Goal: Task Accomplishment & Management: Manage account settings

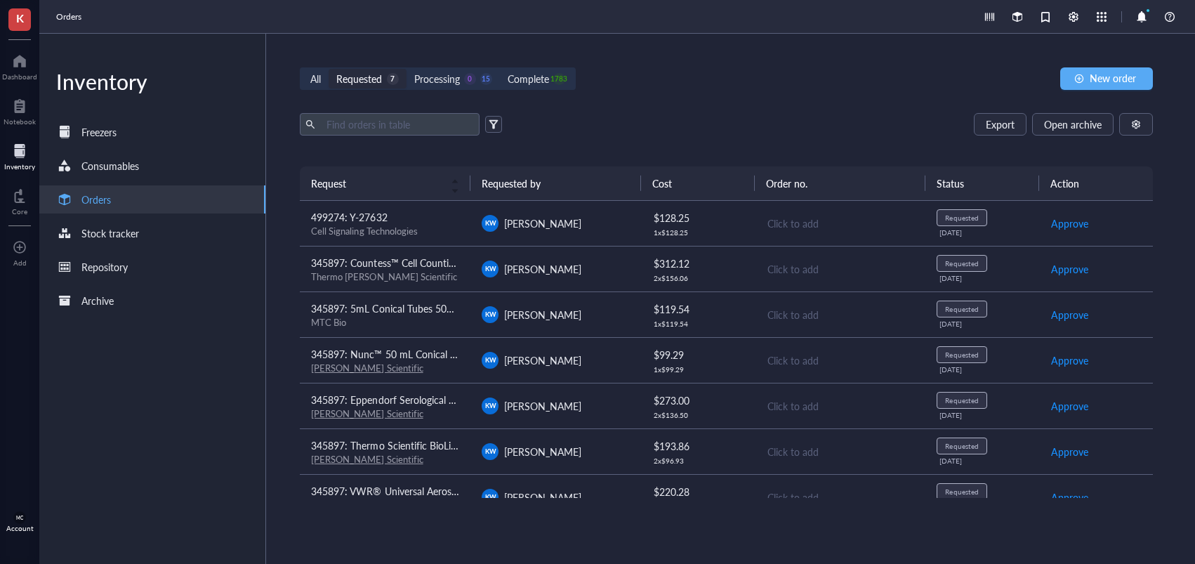
click at [378, 79] on div "Requested" at bounding box center [359, 78] width 46 height 15
click at [329, 69] on input "Requested 7" at bounding box center [329, 69] width 0 height 0
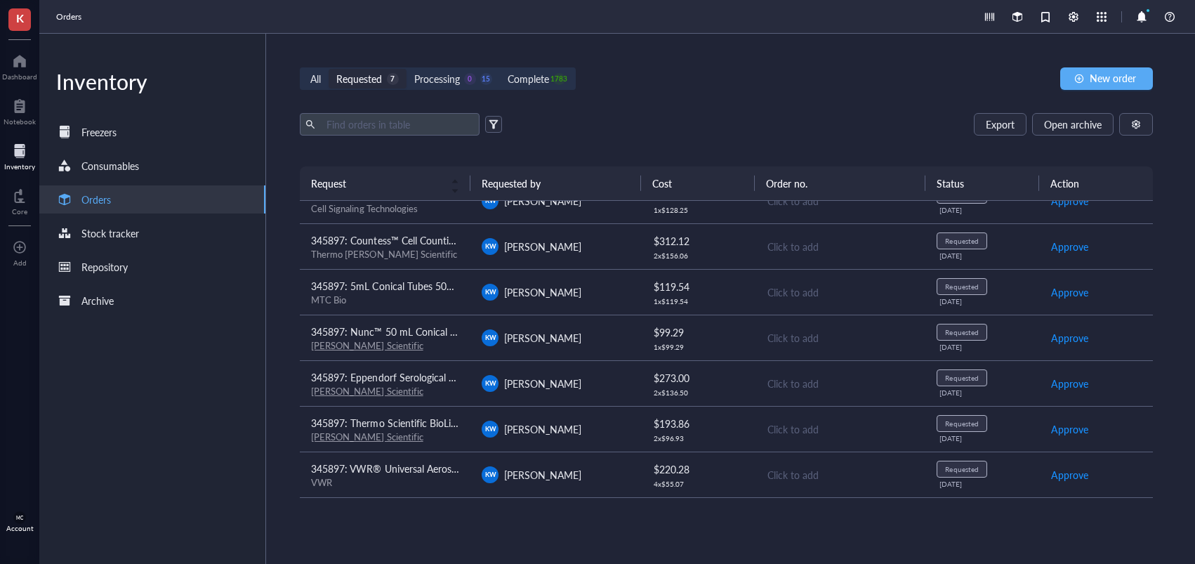
click at [536, 293] on span "[PERSON_NAME]" at bounding box center [542, 292] width 77 height 14
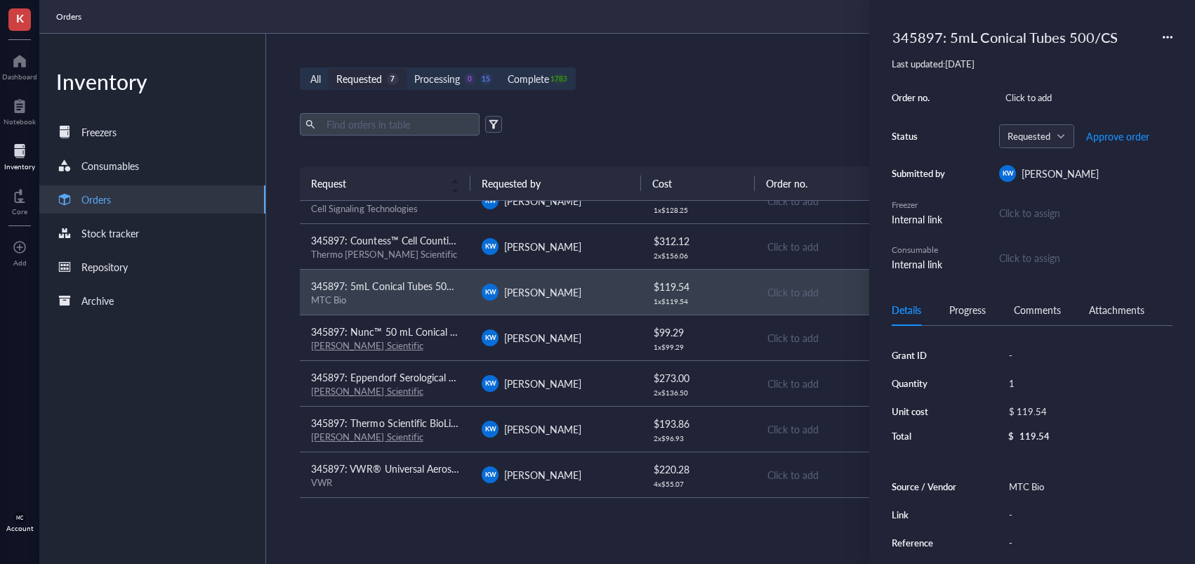
click at [795, 102] on div "All Requested 7 Processing 0 15 Complete 1783 New order Export Open archive Req…" at bounding box center [726, 299] width 920 height 530
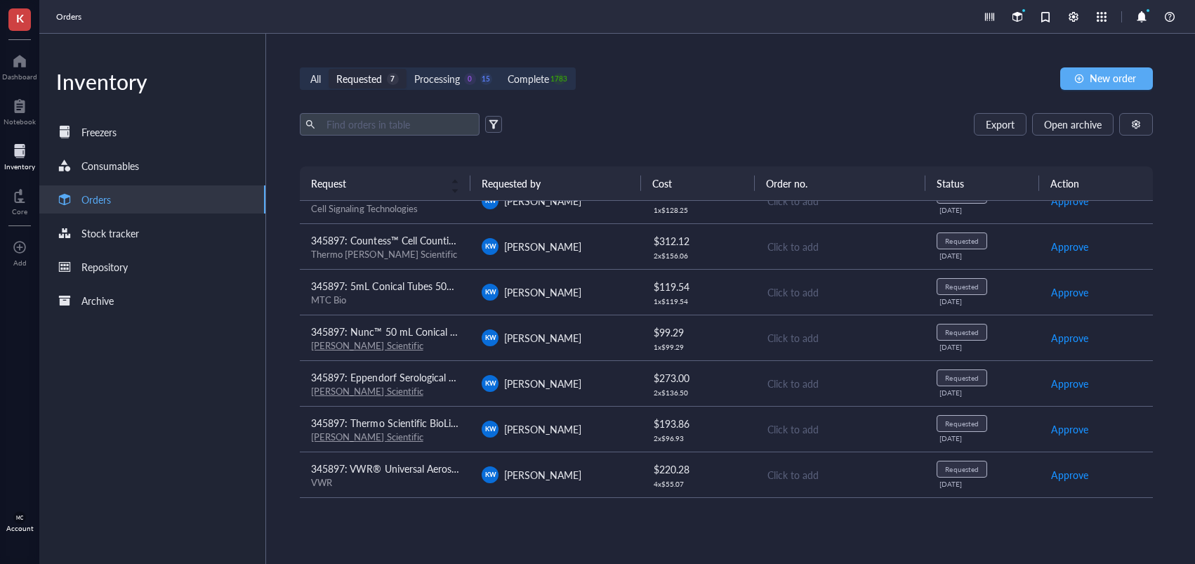
scroll to position [0, 0]
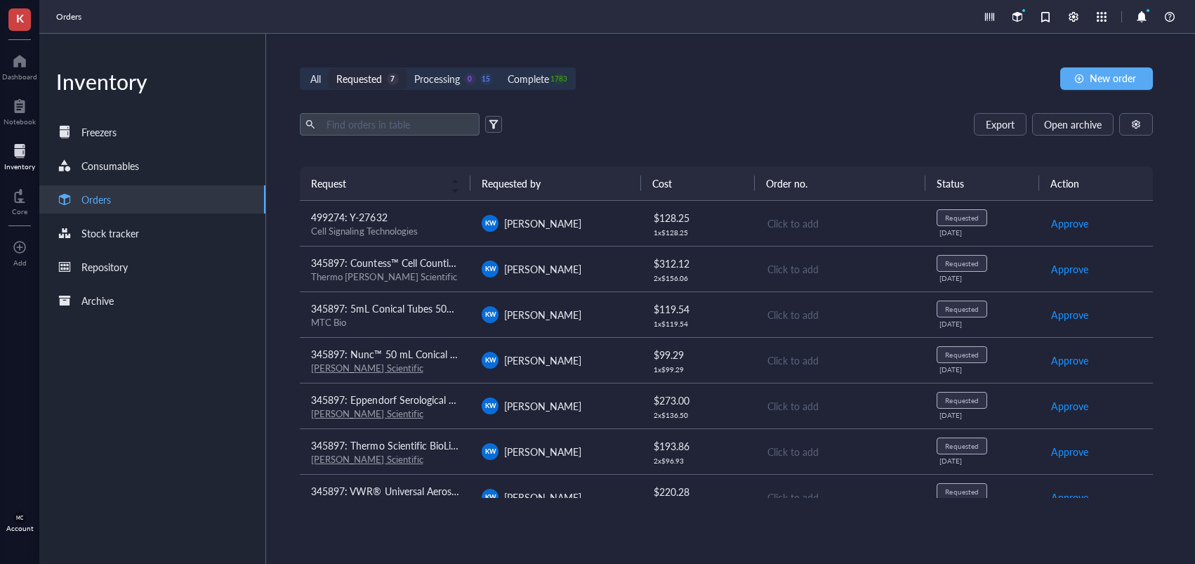
click at [484, 267] on span "KW" at bounding box center [490, 268] width 17 height 17
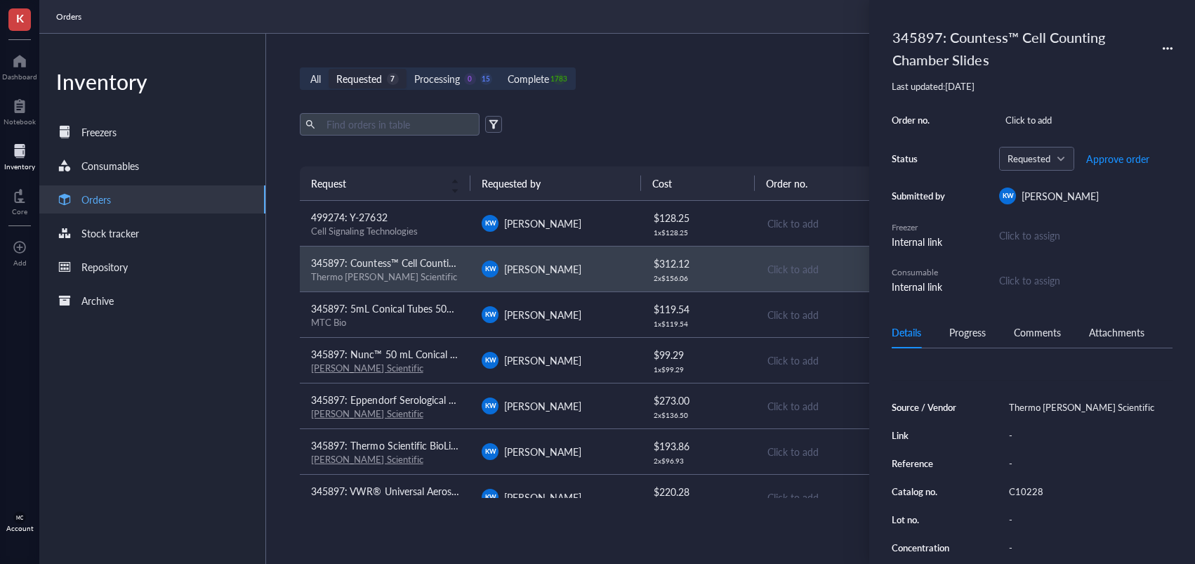
scroll to position [140, 0]
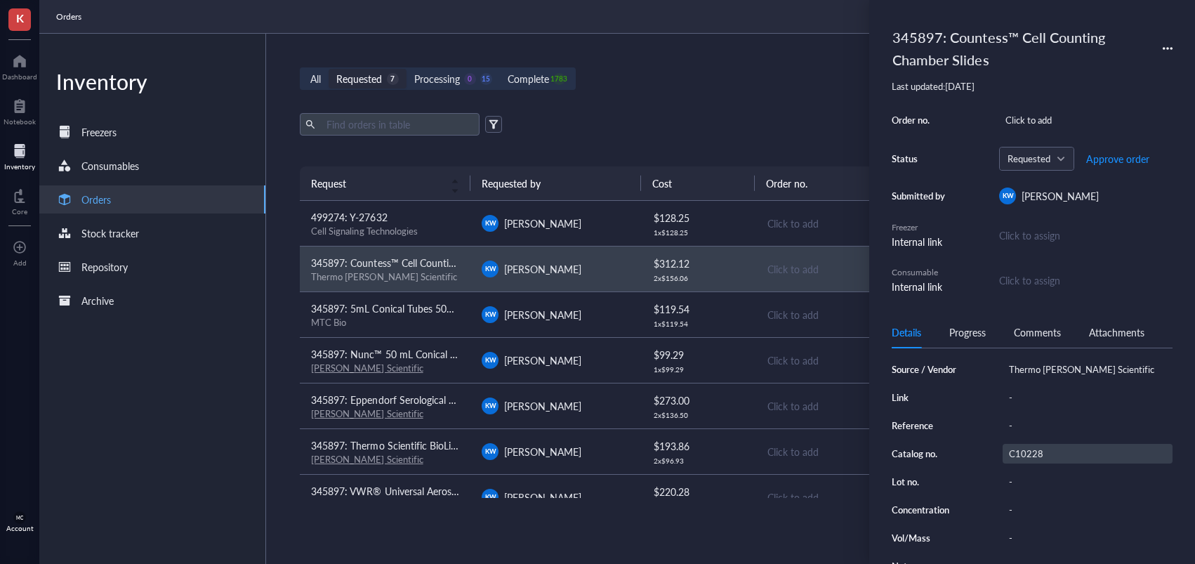
click at [1036, 456] on div "C10228" at bounding box center [1087, 454] width 170 height 20
click at [1028, 456] on input "C10228" at bounding box center [1025, 453] width 45 height 18
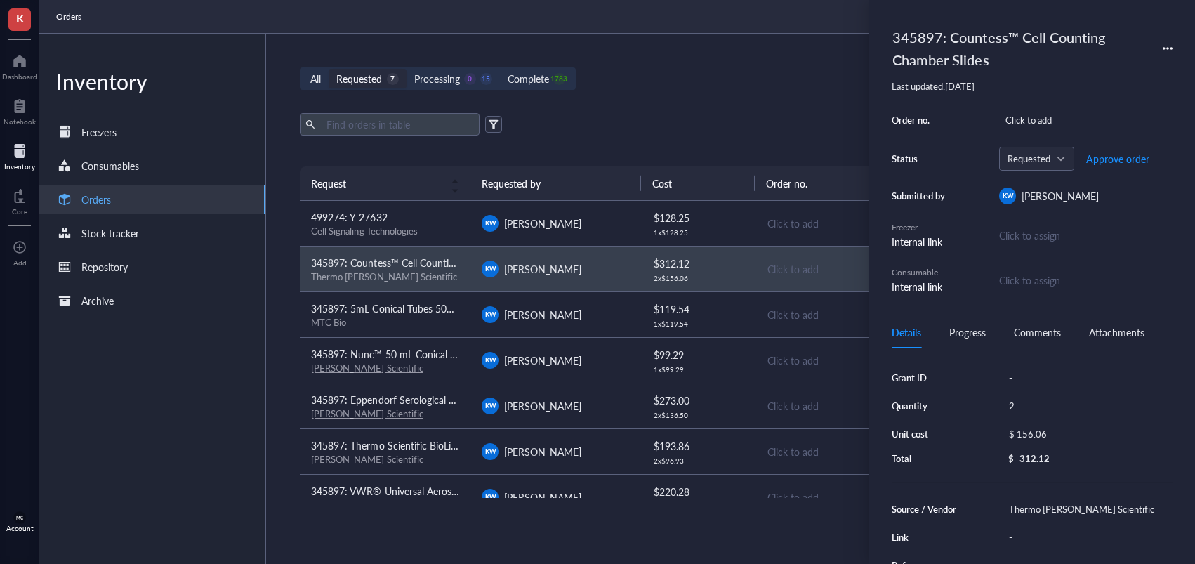
scroll to position [0, 0]
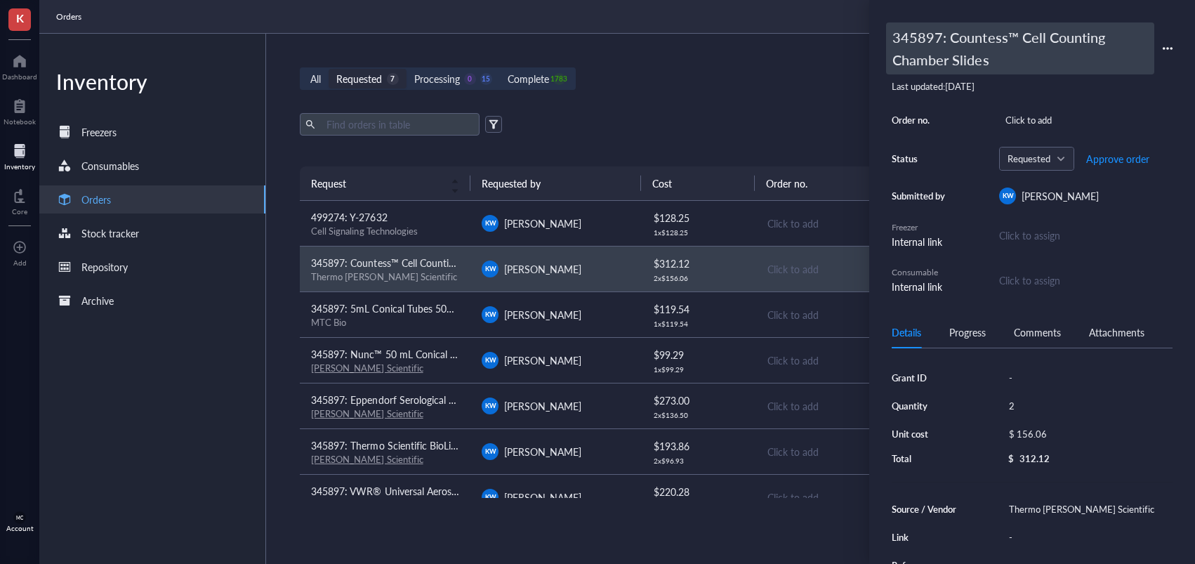
click at [932, 41] on div "345897: Countess™ Cell Counting Chamber Slides" at bounding box center [1020, 48] width 268 height 52
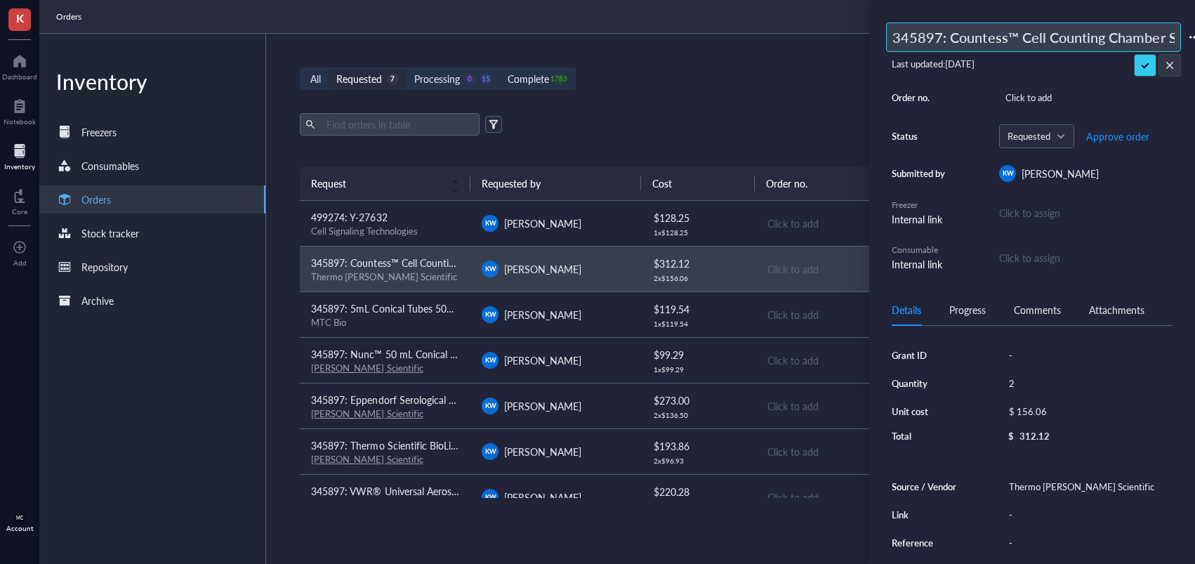
click at [938, 39] on input "345897: Countess™ Cell Counting Chamber Slides" at bounding box center [1033, 37] width 293 height 28
drag, startPoint x: 941, startPoint y: 41, endPoint x: 855, endPoint y: 44, distance: 85.7
click at [855, 44] on div "K Dashboard Notebook Inventory Core To pick up a draggable item, press the spac…" at bounding box center [597, 282] width 1195 height 564
type input "494170: Countess™ Cell Counting Chamber Slides"
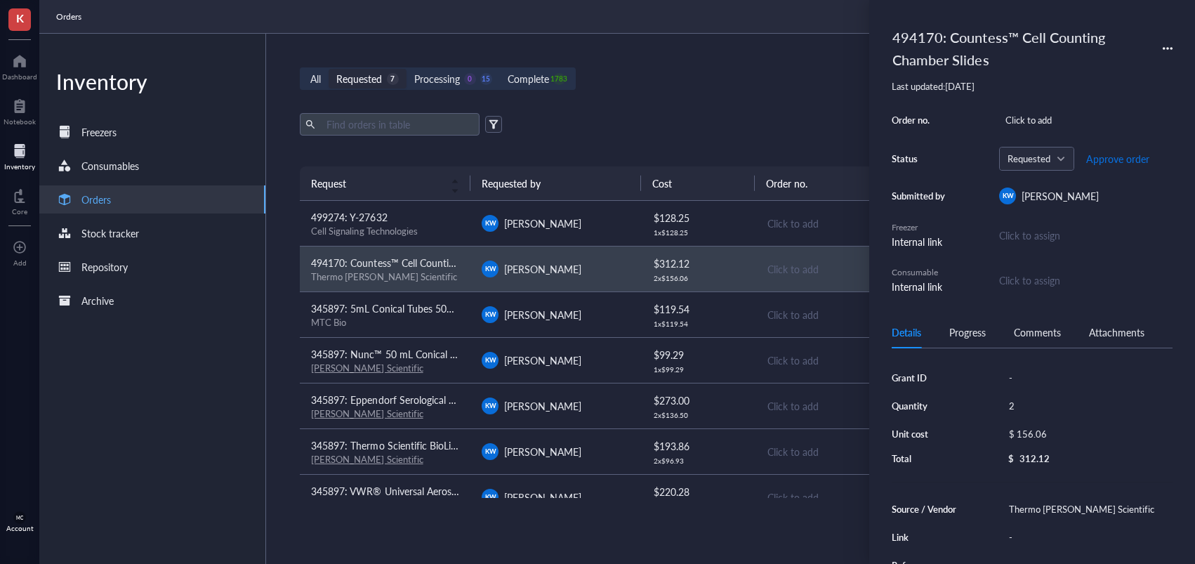
click at [1101, 161] on span "Approve order" at bounding box center [1117, 158] width 63 height 11
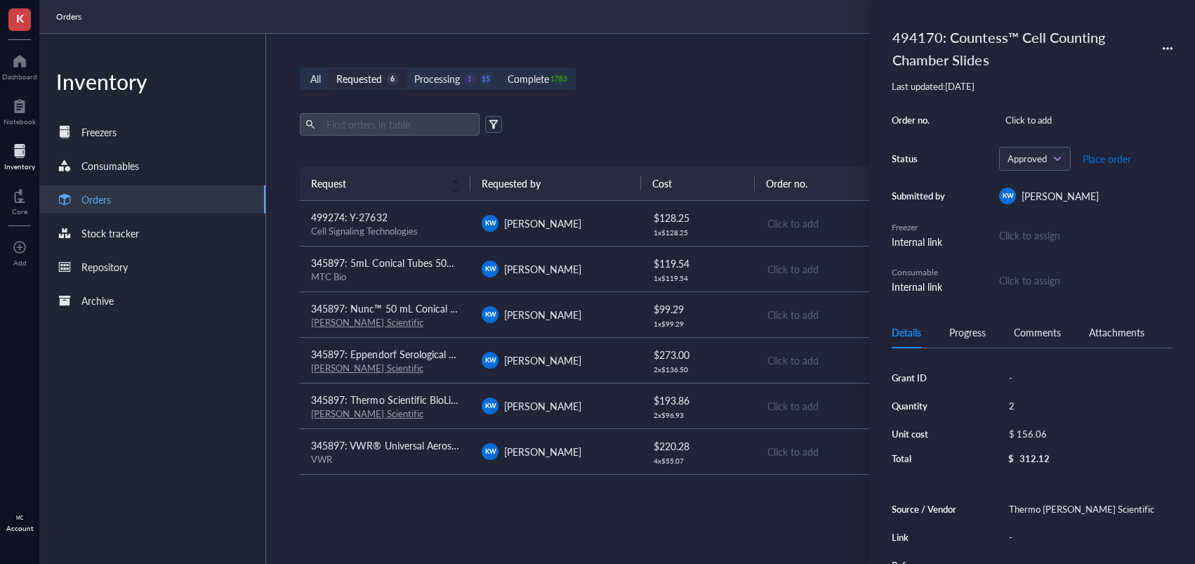
drag, startPoint x: 1099, startPoint y: 164, endPoint x: 1085, endPoint y: 172, distance: 15.4
click at [1098, 164] on span "Place order" at bounding box center [1106, 158] width 48 height 11
click at [563, 319] on div "[PERSON_NAME]" at bounding box center [556, 314] width 148 height 17
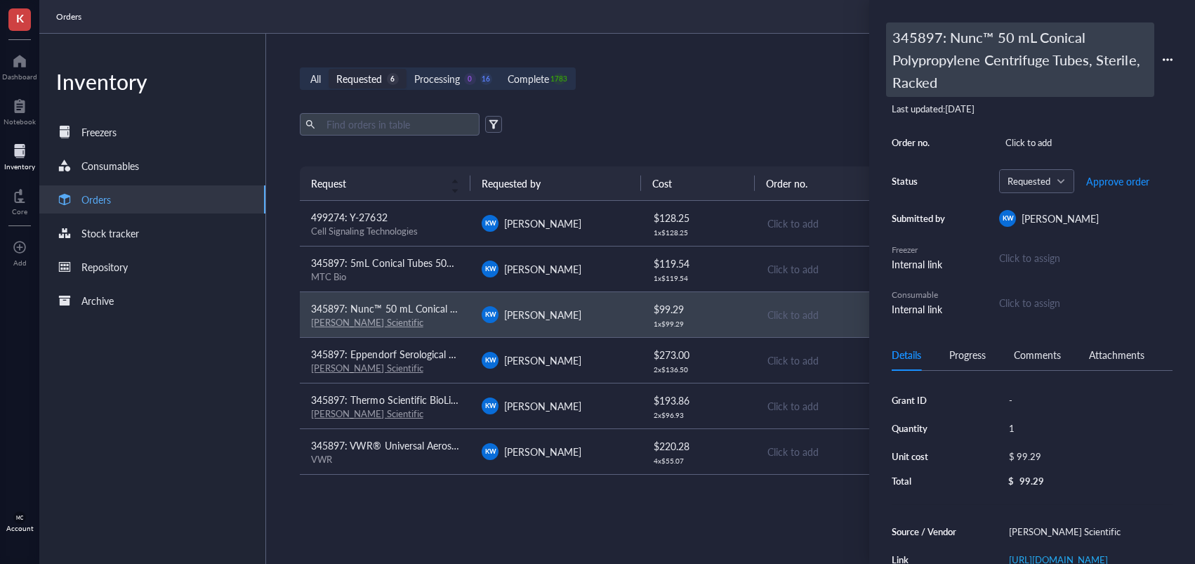
click at [941, 33] on div "345897: Nunc™ 50 mL Conical Polypropylene Centrifuge Tubes, Sterile, Racked" at bounding box center [1020, 59] width 268 height 74
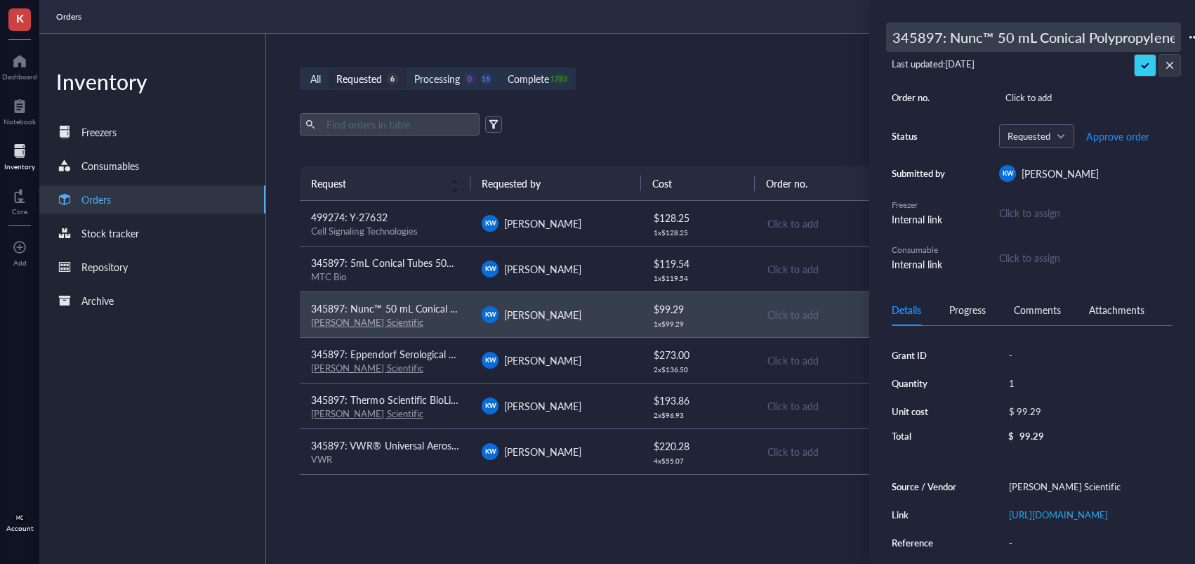
drag, startPoint x: 920, startPoint y: 43, endPoint x: 988, endPoint y: 40, distance: 68.1
click at [857, 42] on div "K Dashboard Notebook Inventory Core To pick up a draggable item, press the spac…" at bounding box center [597, 282] width 1195 height 564
click at [990, 40] on input "345897: Nunc™ 50 mL Conical Polypropylene Centrifuge Tubes, Sterile, Racked" at bounding box center [1033, 37] width 293 height 28
drag, startPoint x: 938, startPoint y: 41, endPoint x: 872, endPoint y: 42, distance: 66.7
click at [872, 42] on div "345897: Nunc™ 50 mL Conical Polypropylene Centrifuge Tubes, Sterile, Racked Las…" at bounding box center [1032, 282] width 326 height 564
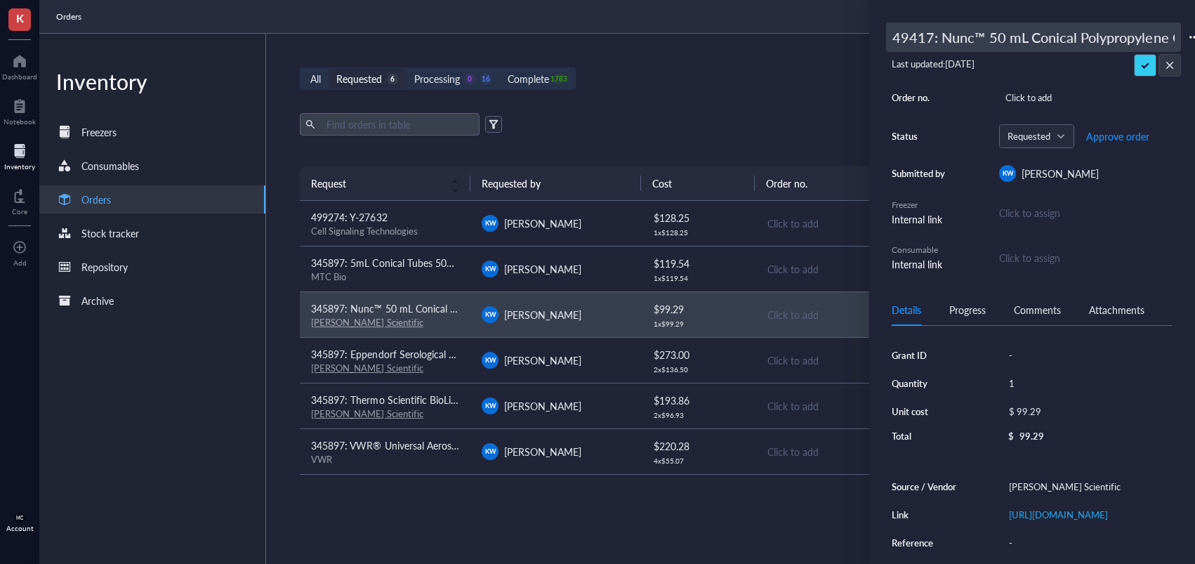
type input "494170: Nunc™ 50 mL Conical Polypropylene Centrifuge Tubes, Sterile, Racked"
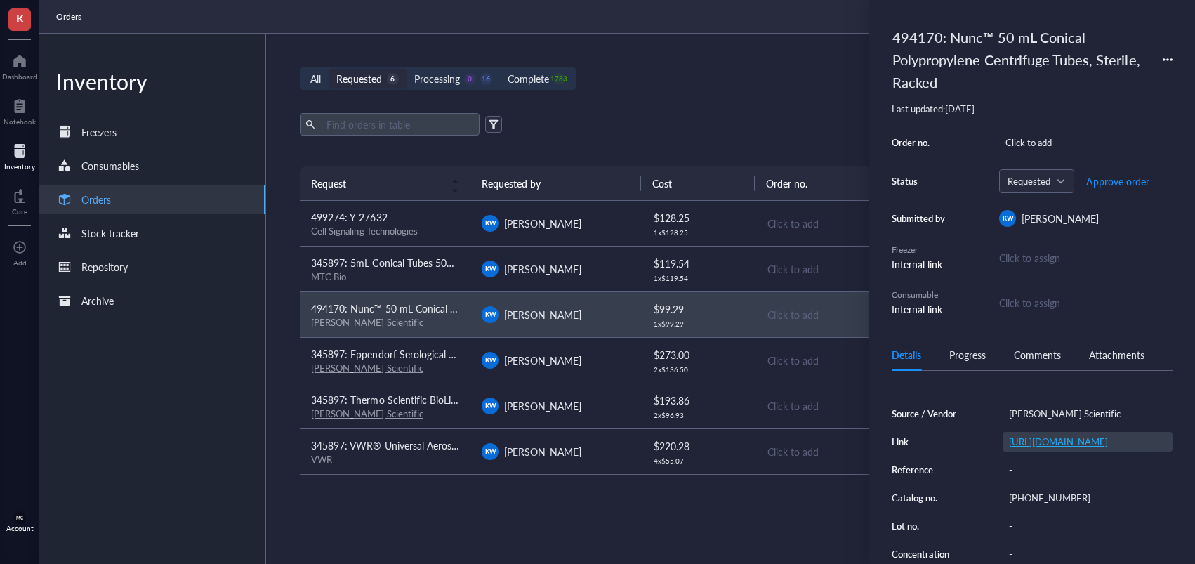
scroll to position [133, 0]
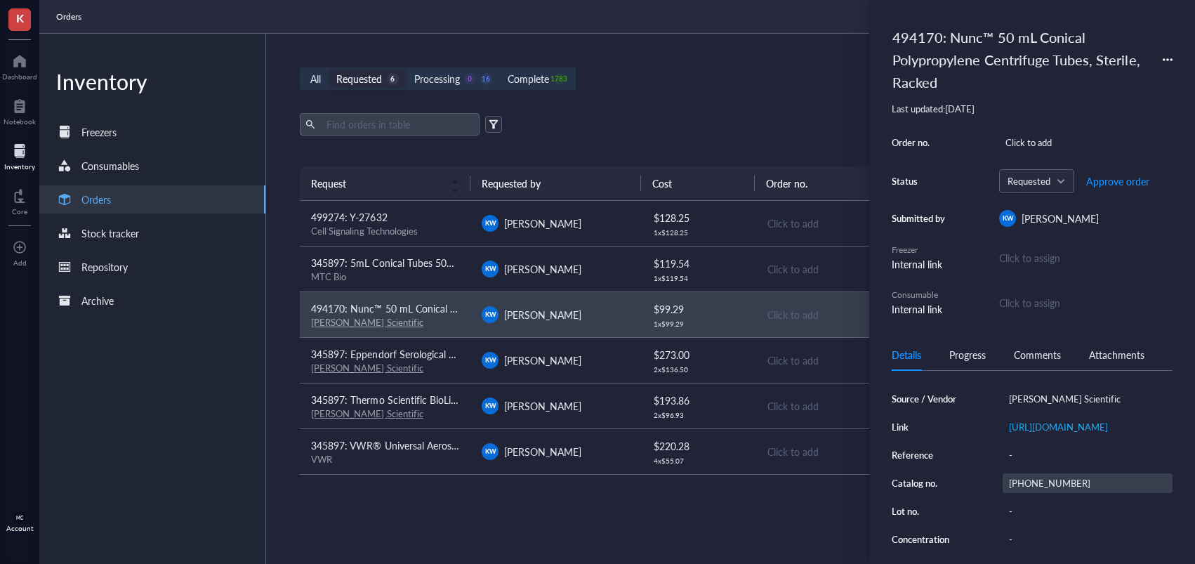
click at [1044, 493] on div "[PHONE_NUMBER]" at bounding box center [1087, 483] width 170 height 20
click at [1033, 492] on input "[PHONE_NUMBER]" at bounding box center [1036, 483] width 67 height 18
click at [1113, 180] on span "Approve order" at bounding box center [1117, 180] width 63 height 11
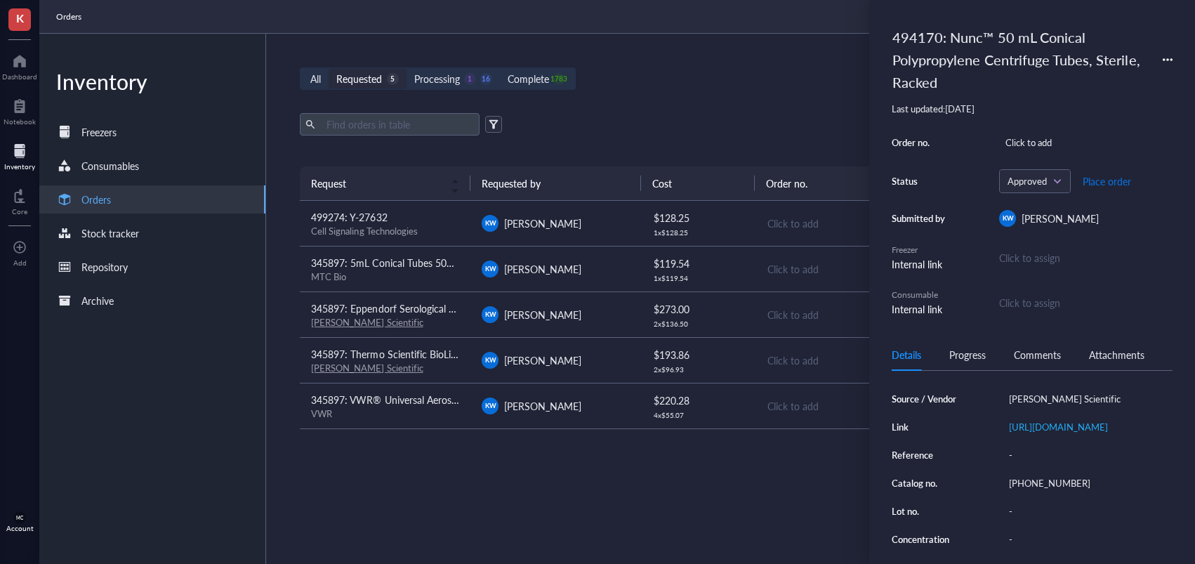
click at [1104, 182] on span "Place order" at bounding box center [1106, 180] width 48 height 11
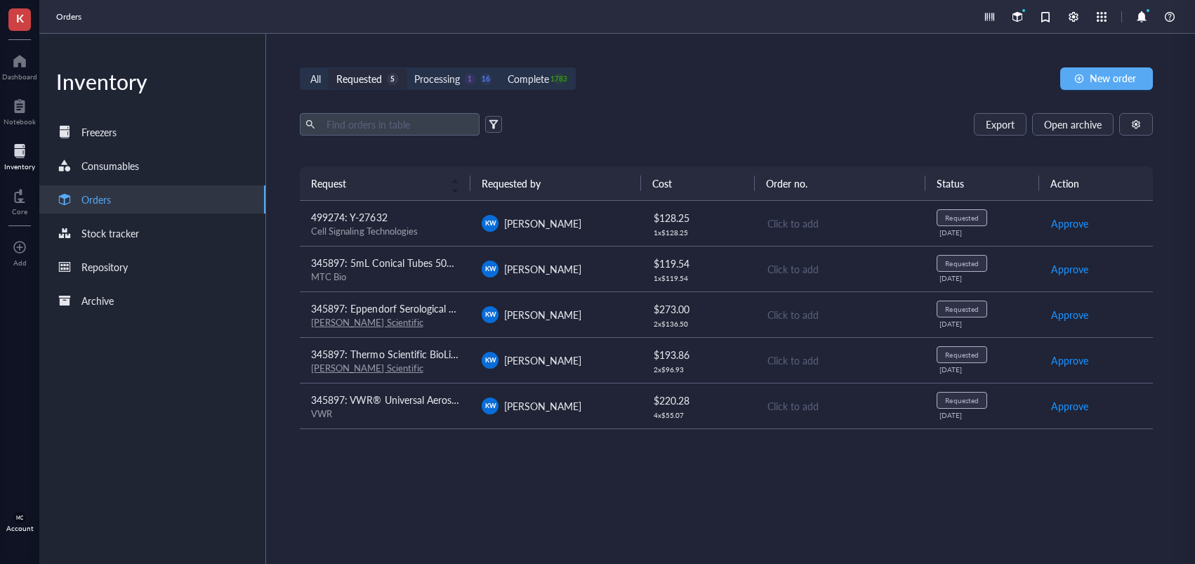
click at [526, 309] on span "[PERSON_NAME]" at bounding box center [542, 314] width 77 height 14
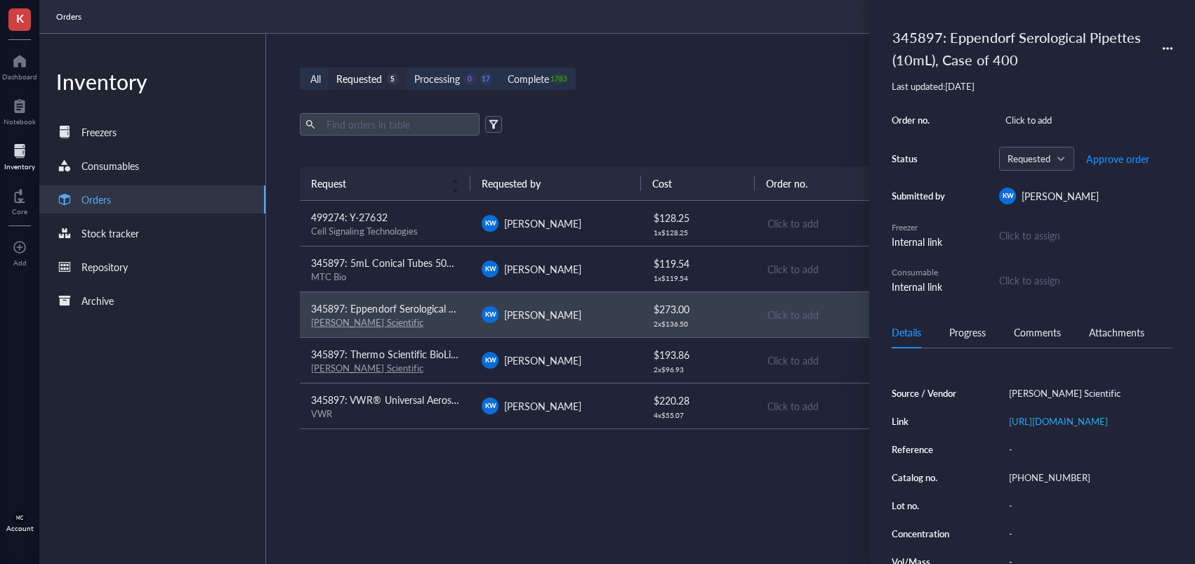
scroll to position [128, 0]
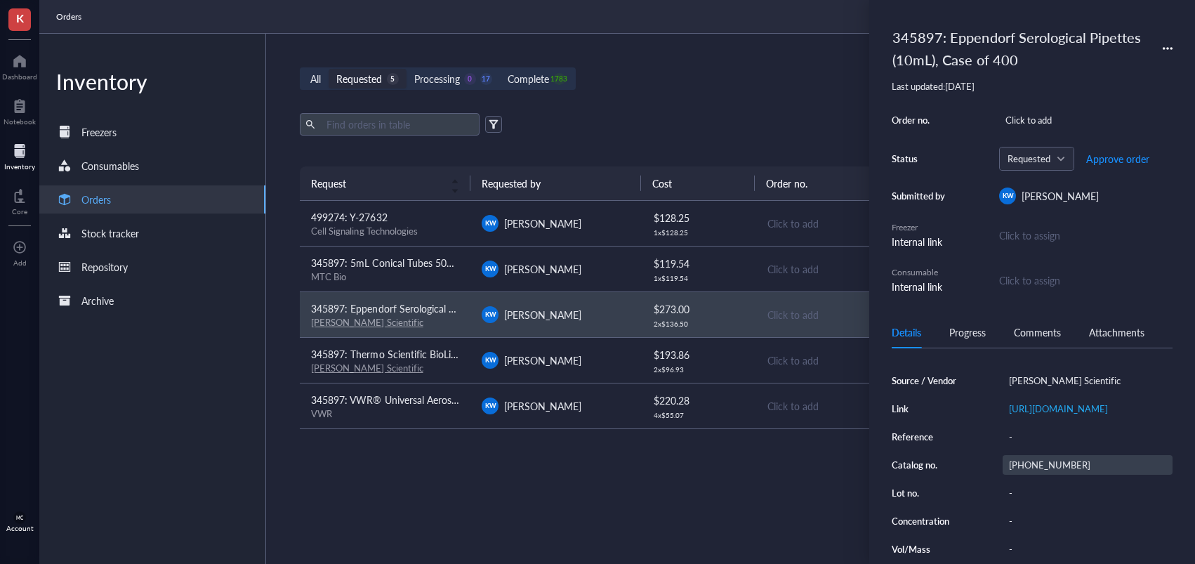
click at [1044, 475] on div "[PHONE_NUMBER]" at bounding box center [1087, 465] width 170 height 20
drag, startPoint x: 1044, startPoint y: 493, endPoint x: 1035, endPoint y: 494, distance: 9.2
click at [1035, 474] on input "[PHONE_NUMBER]" at bounding box center [1036, 465] width 67 height 18
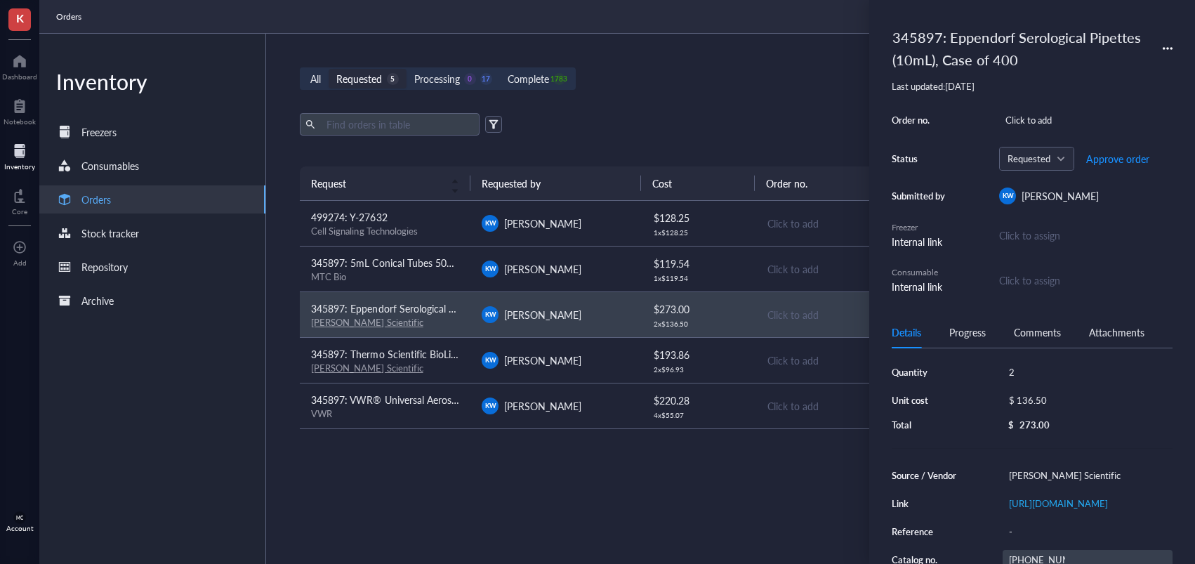
scroll to position [0, 0]
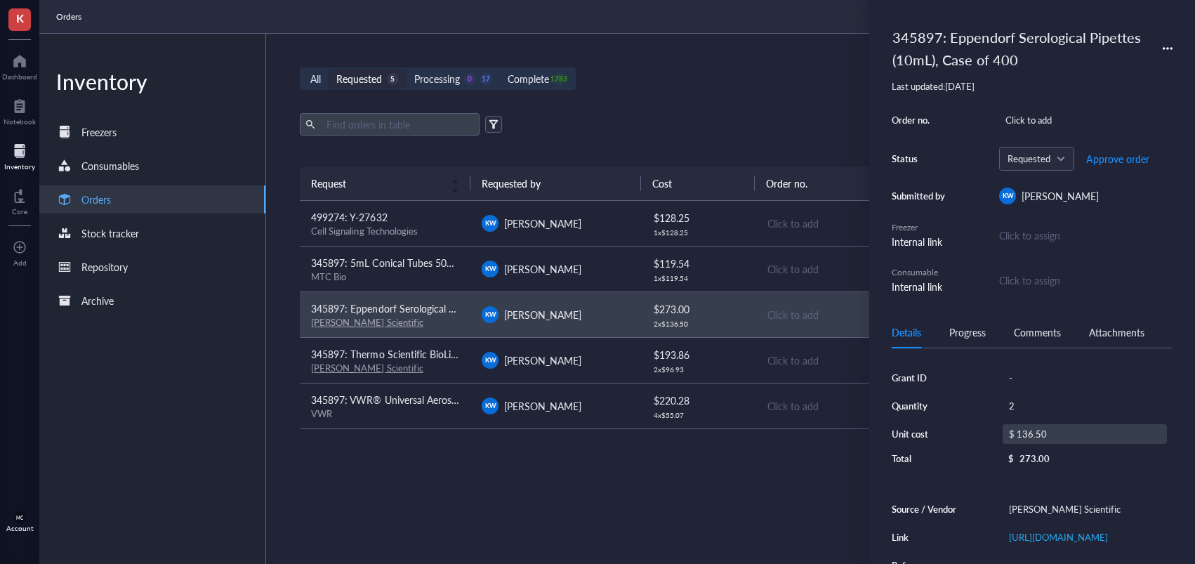
click at [1055, 437] on div "$ 136.50" at bounding box center [1084, 434] width 164 height 20
drag, startPoint x: 1086, startPoint y: 435, endPoint x: 939, endPoint y: 432, distance: 146.7
click at [939, 432] on div "Grant ID - Quantity 2 Unit cost $ 136.50 Total $ 273.00" at bounding box center [1031, 418] width 281 height 100
type input "150.16"
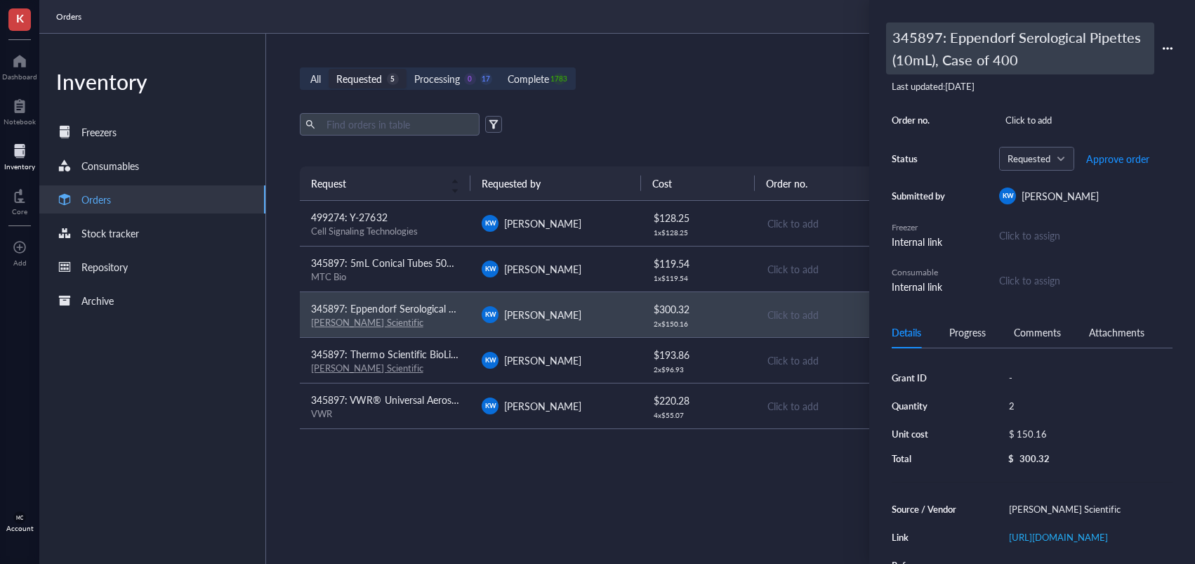
click at [930, 55] on div "345897: Eppendorf Serological Pipettes (10mL), Case of 400" at bounding box center [1020, 48] width 268 height 52
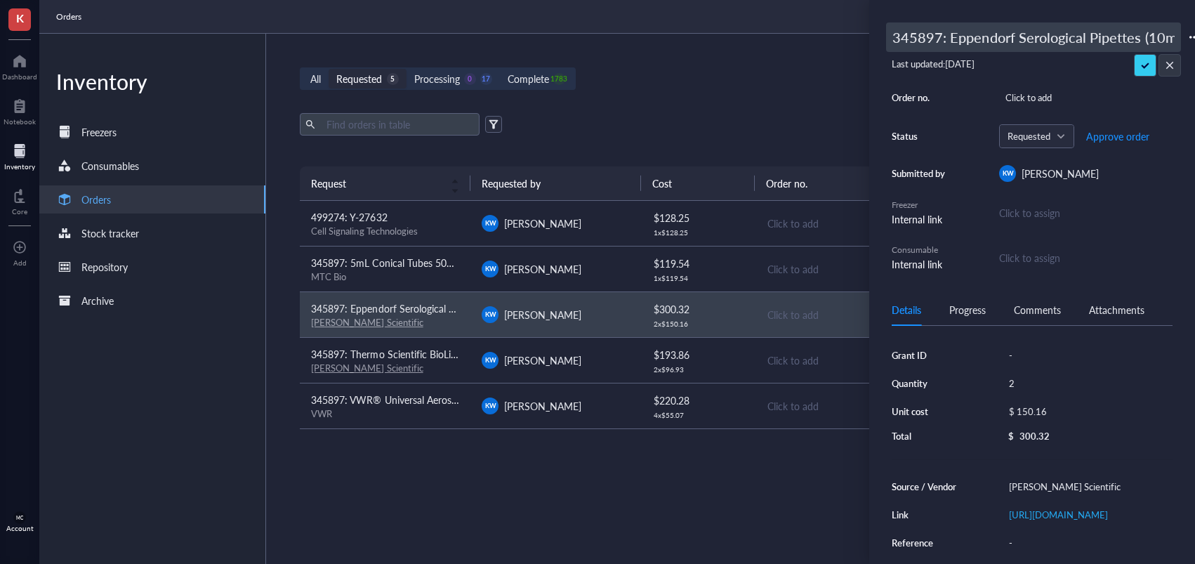
drag, startPoint x: 862, startPoint y: 42, endPoint x: 851, endPoint y: 37, distance: 11.9
click at [821, 43] on div "K Dashboard Notebook Inventory Core To pick up a draggable item, press the spac…" at bounding box center [597, 282] width 1195 height 564
drag, startPoint x: 967, startPoint y: 25, endPoint x: 936, endPoint y: 39, distance: 34.6
click at [967, 25] on input "345897: Eppendorf Serological Pipettes (10mL), Case of 400" at bounding box center [1033, 37] width 293 height 28
drag, startPoint x: 940, startPoint y: 39, endPoint x: 859, endPoint y: 39, distance: 80.7
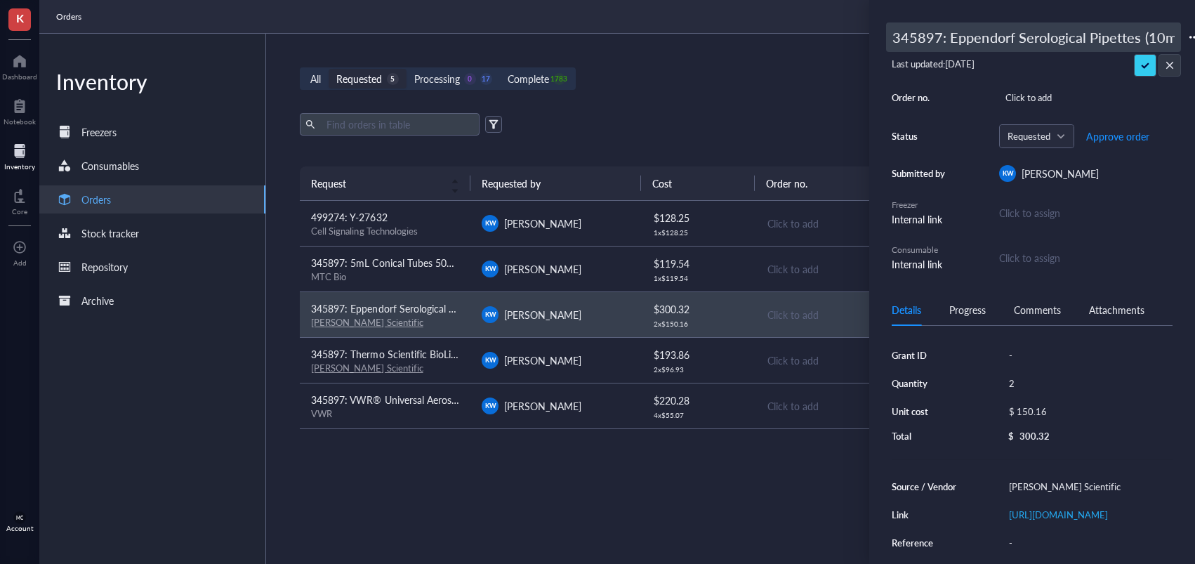
click at [859, 39] on div "K Dashboard Notebook Inventory Core To pick up a draggable item, press the spac…" at bounding box center [597, 282] width 1195 height 564
type input "494170: Eppendorf Serological Pipettes (10mL), Case of 400"
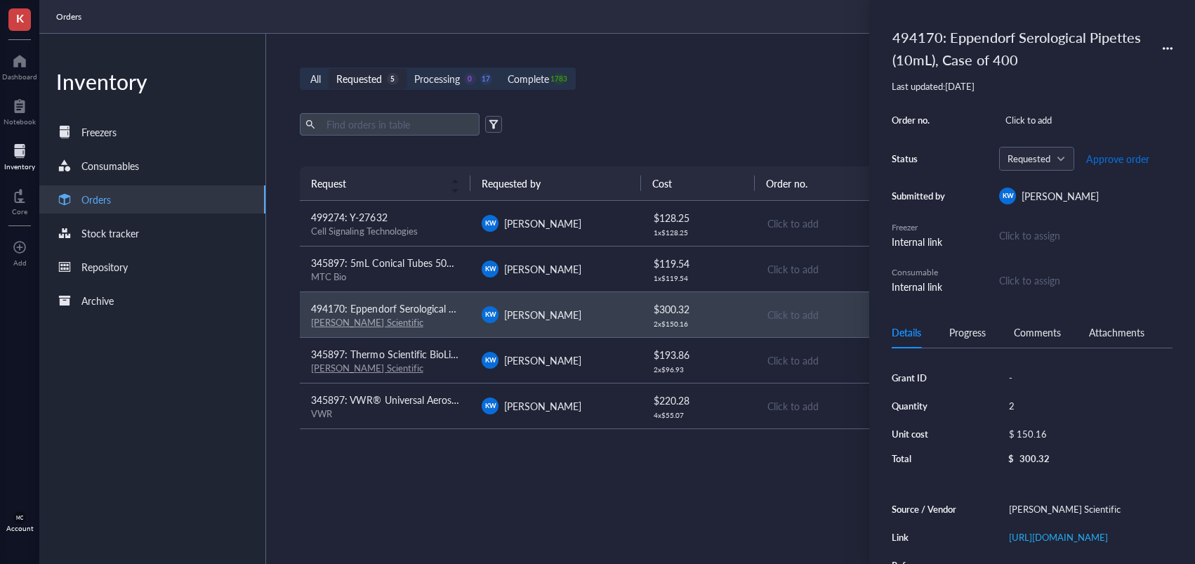
click at [1109, 154] on span "Approve order" at bounding box center [1117, 158] width 63 height 11
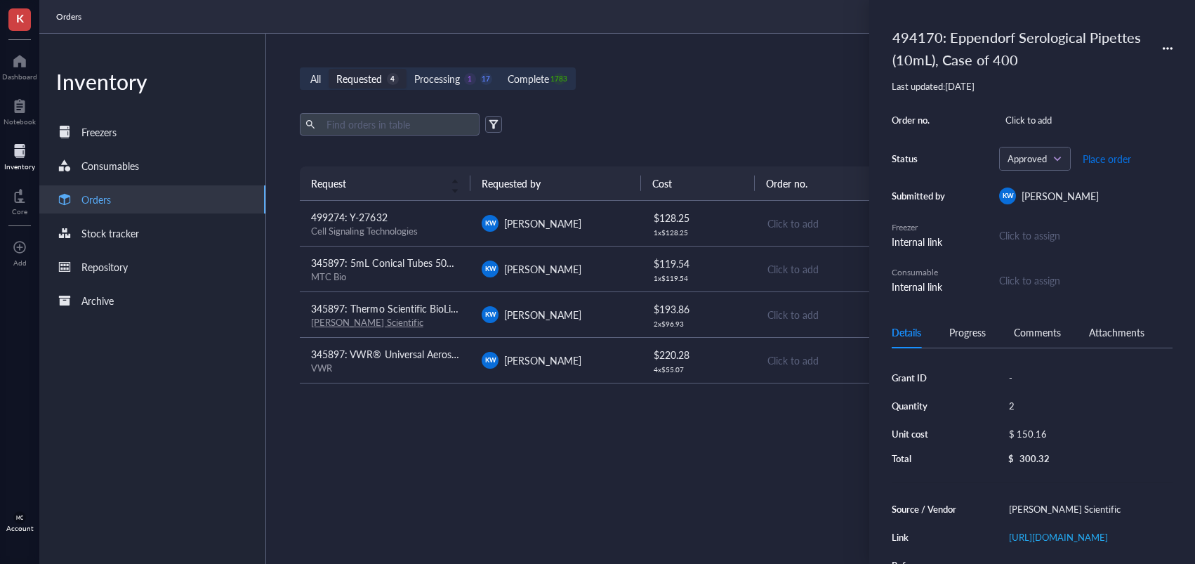
click at [1096, 164] on span "Place order" at bounding box center [1106, 158] width 48 height 11
click at [599, 320] on div "[PERSON_NAME]" at bounding box center [556, 314] width 148 height 17
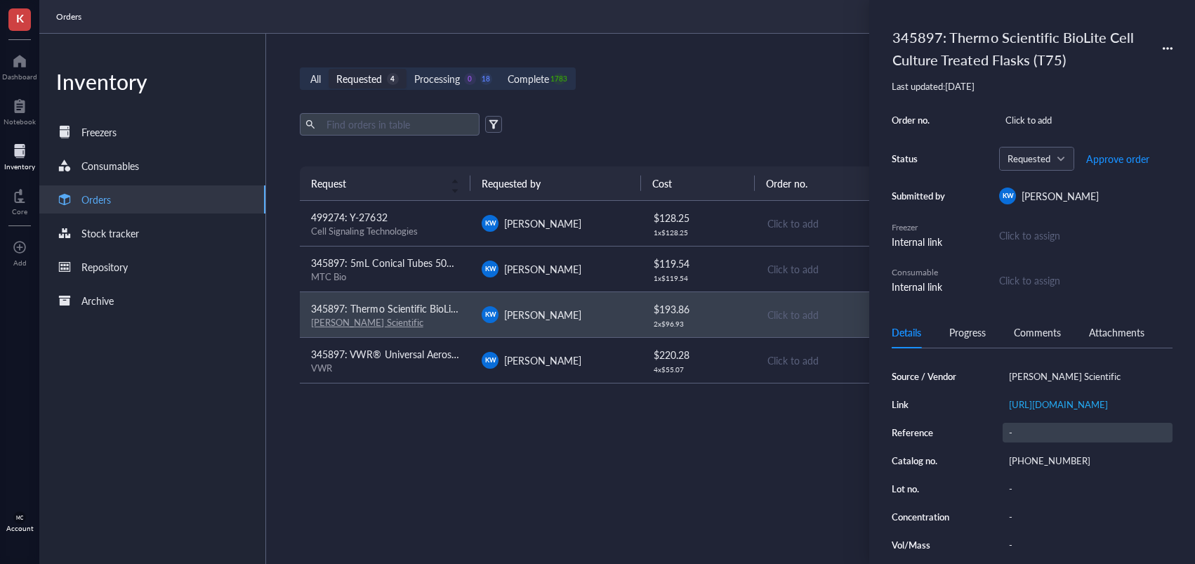
scroll to position [133, 0]
click at [1030, 470] on div "[PHONE_NUMBER]" at bounding box center [1087, 460] width 170 height 20
click at [1035, 469] on input "[PHONE_NUMBER]" at bounding box center [1036, 460] width 67 height 18
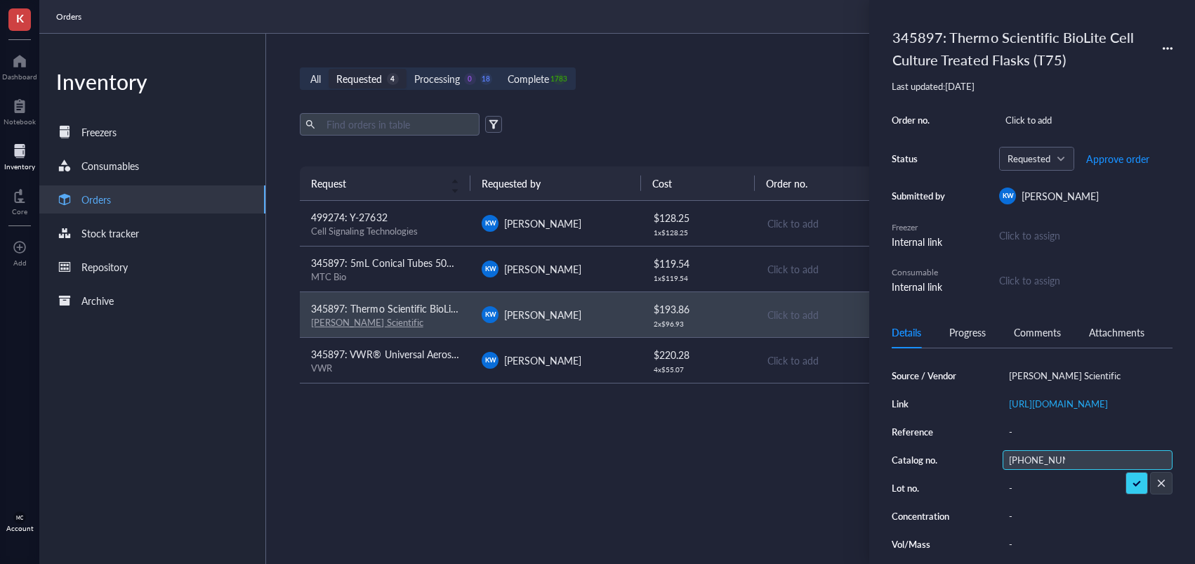
scroll to position [0, 0]
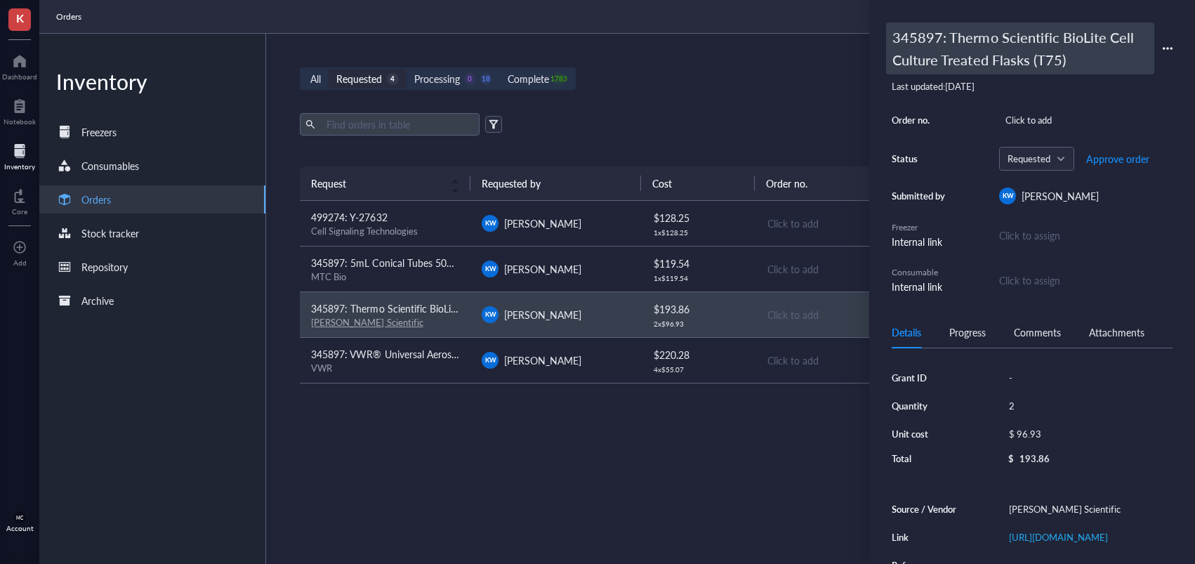
click at [950, 32] on div "345897: Thermo Scientific BioLite Cell Culture Treated Flasks (T75)" at bounding box center [1020, 48] width 268 height 52
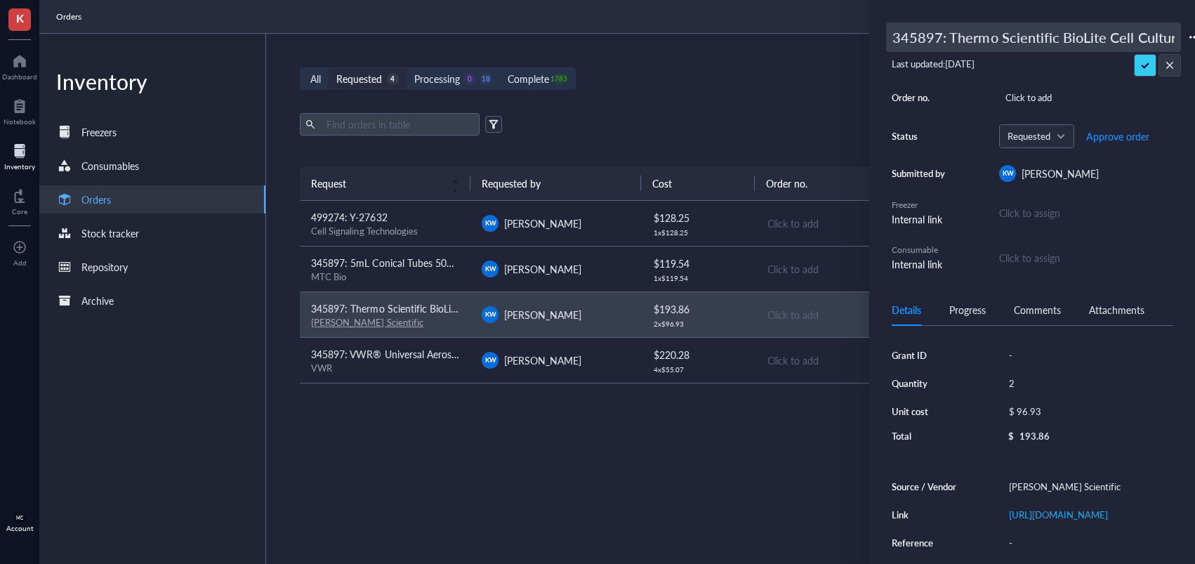
drag, startPoint x: 916, startPoint y: 35, endPoint x: 810, endPoint y: 33, distance: 106.0
click at [811, 33] on div "K Dashboard Notebook Inventory Core To pick up a draggable item, press the spac…" at bounding box center [597, 282] width 1195 height 564
drag, startPoint x: 932, startPoint y: 37, endPoint x: 940, endPoint y: 38, distance: 7.8
click at [934, 37] on input "345897: Thermo Scientific BioLite Cell Culture Treated Flasks (T75)" at bounding box center [1033, 37] width 293 height 28
drag, startPoint x: 943, startPoint y: 39, endPoint x: 824, endPoint y: 39, distance: 118.6
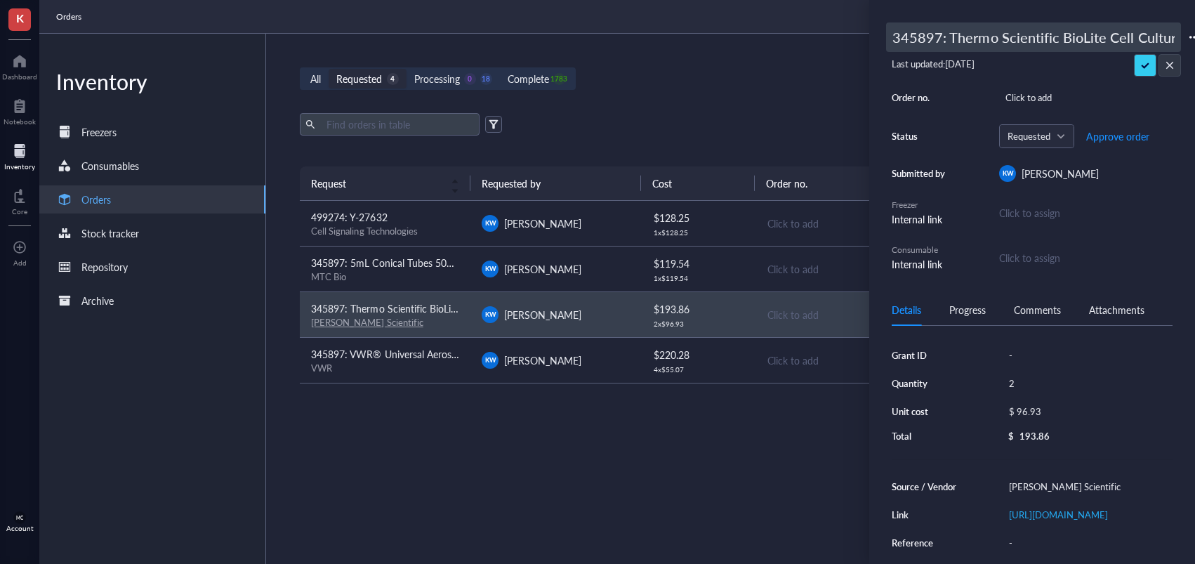
click at [831, 39] on div "K Dashboard Notebook Inventory Core To pick up a draggable item, press the spac…" at bounding box center [597, 282] width 1195 height 564
type input "494170: Thermo Scientific BioLite Cell Culture Treated Flasks (T75)"
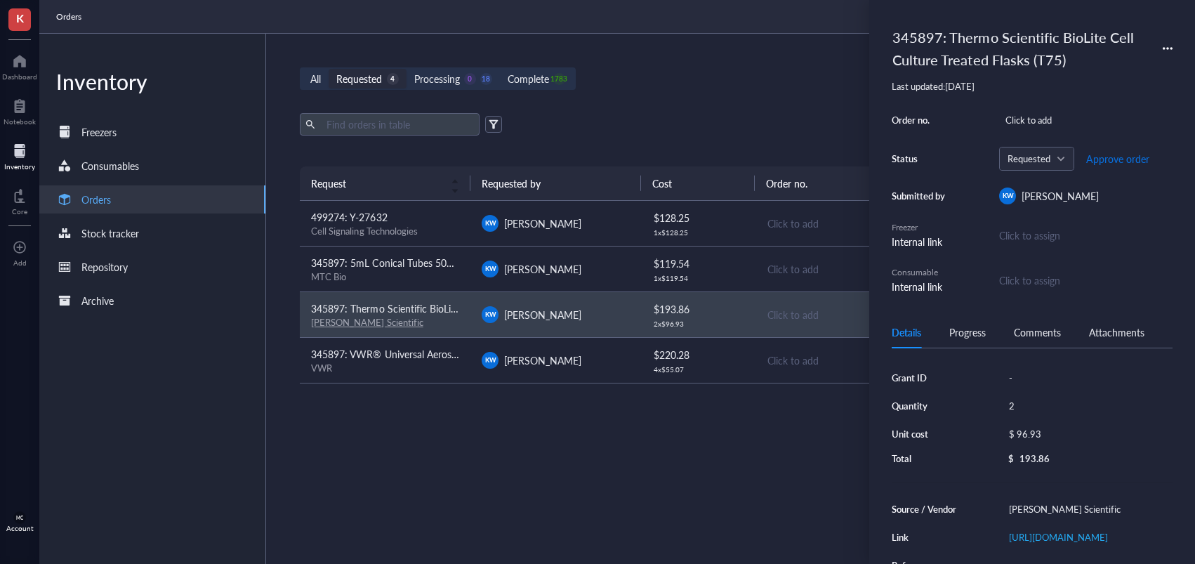
click at [1115, 160] on span "Approve order" at bounding box center [1117, 158] width 63 height 11
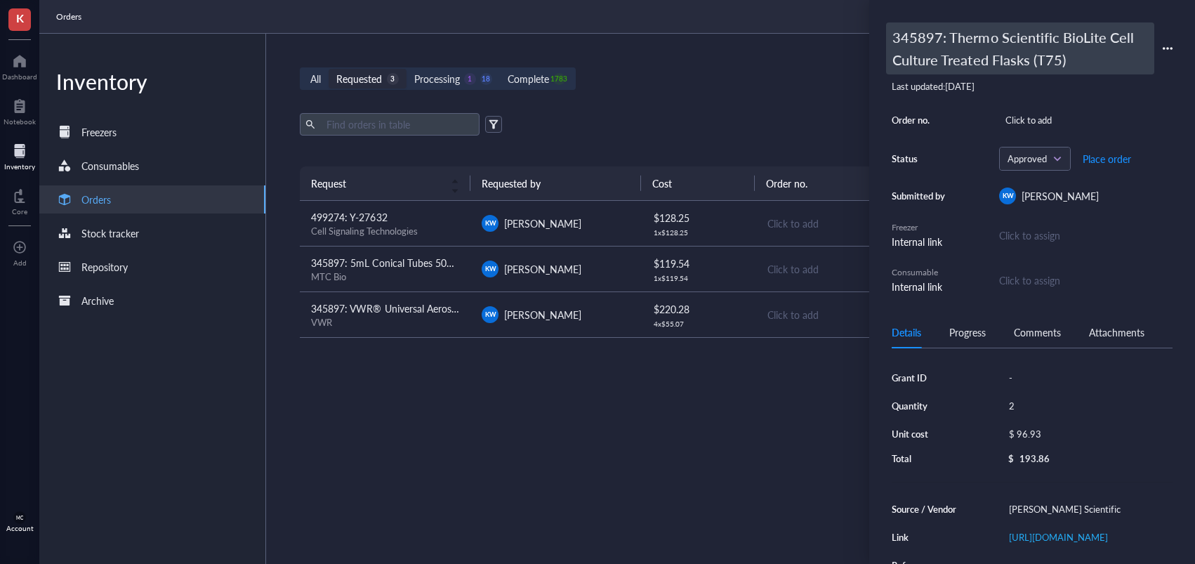
click at [950, 51] on div "345897: Thermo Scientific BioLite Cell Culture Treated Flasks (T75)" at bounding box center [1020, 48] width 268 height 52
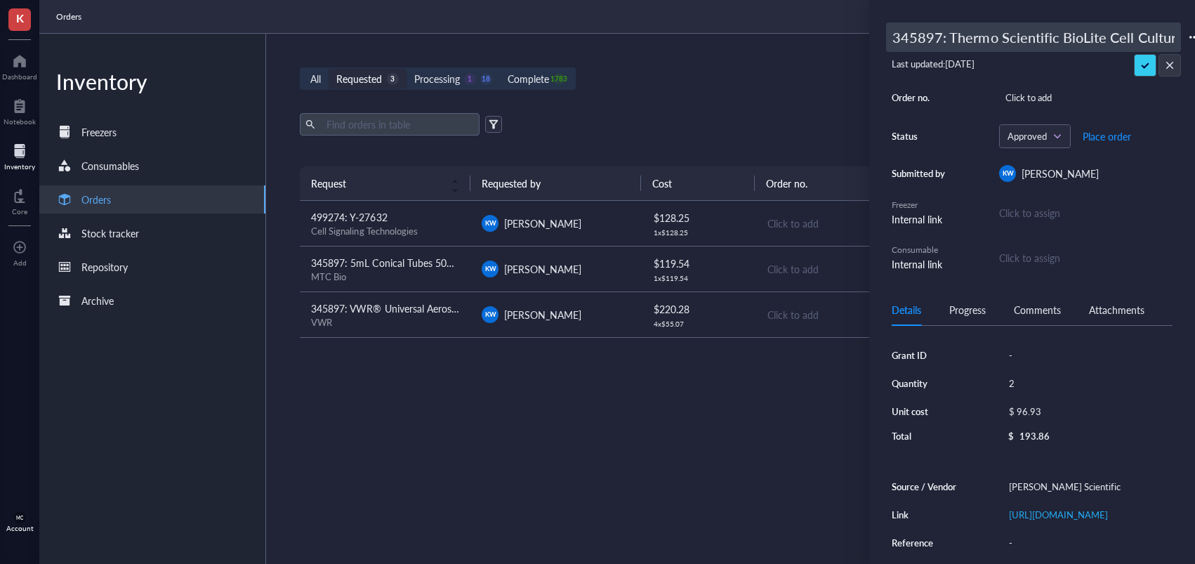
drag, startPoint x: 884, startPoint y: 37, endPoint x: 899, endPoint y: 38, distance: 14.8
click at [820, 37] on div "K Dashboard Notebook Inventory Core To pick up a draggable item, press the spac…" at bounding box center [597, 282] width 1195 height 564
drag, startPoint x: 954, startPoint y: 39, endPoint x: 933, endPoint y: 41, distance: 21.2
click at [954, 39] on input "345897: Thermo Scientific BioLite Cell Culture Treated Flasks (T75)" at bounding box center [1033, 37] width 293 height 28
drag, startPoint x: 938, startPoint y: 37, endPoint x: 825, endPoint y: 39, distance: 113.7
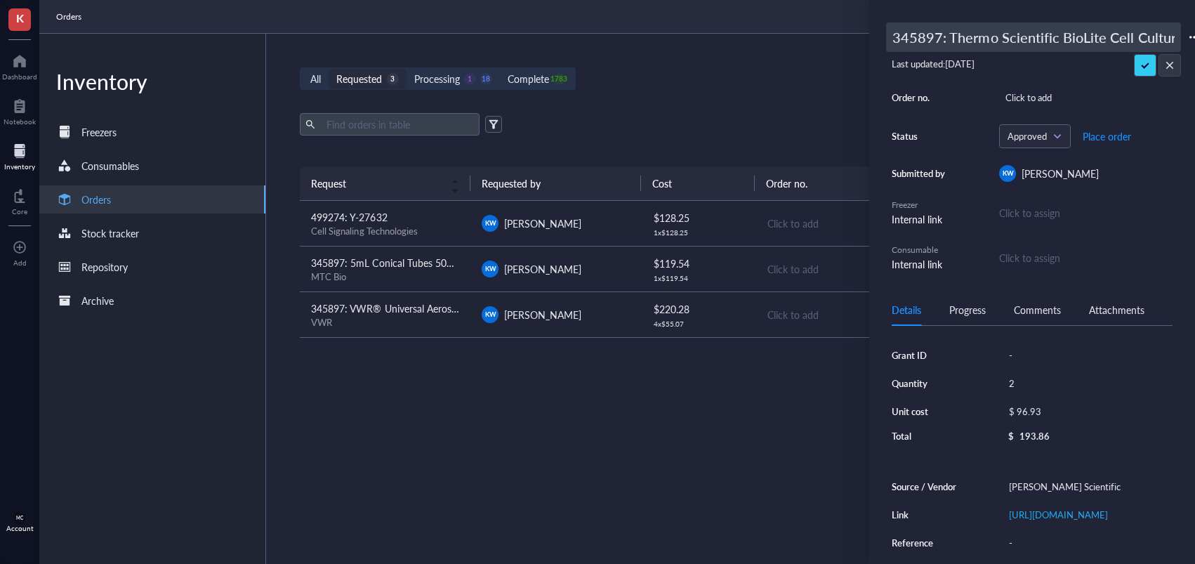
click at [826, 39] on div "K Dashboard Notebook Inventory Core To pick up a draggable item, press the spac…" at bounding box center [597, 282] width 1195 height 564
type input "494170: Thermo Scientific BioLite Cell Culture Treated Flasks (T75)"
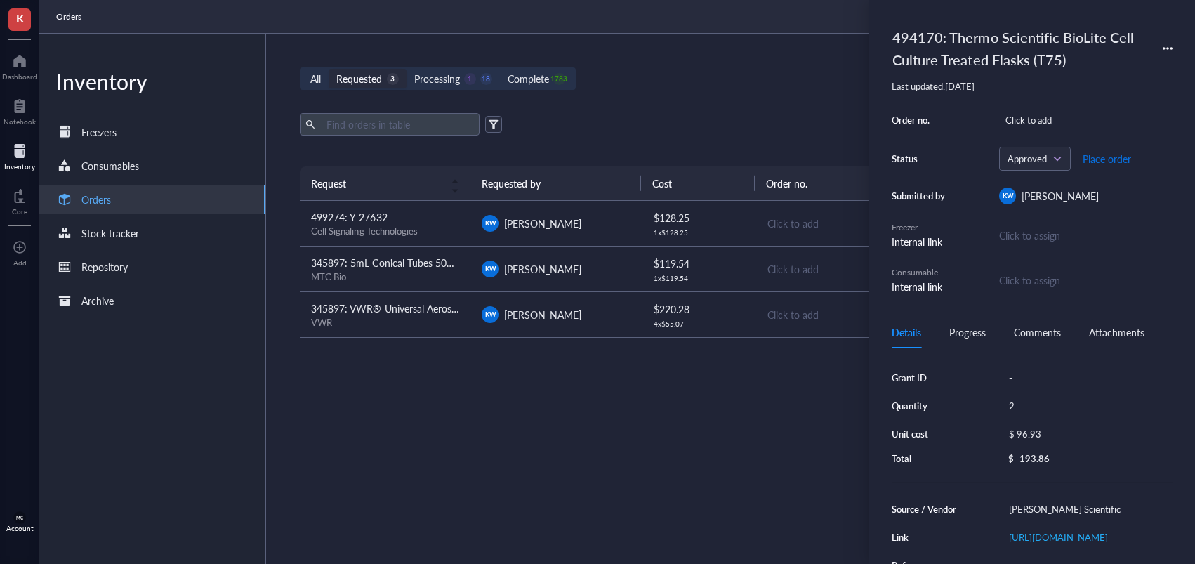
click at [1108, 158] on span "Place order" at bounding box center [1106, 158] width 48 height 11
drag, startPoint x: 772, startPoint y: 225, endPoint x: 763, endPoint y: 225, distance: 9.1
click at [772, 225] on div "Click to add" at bounding box center [840, 222] width 147 height 15
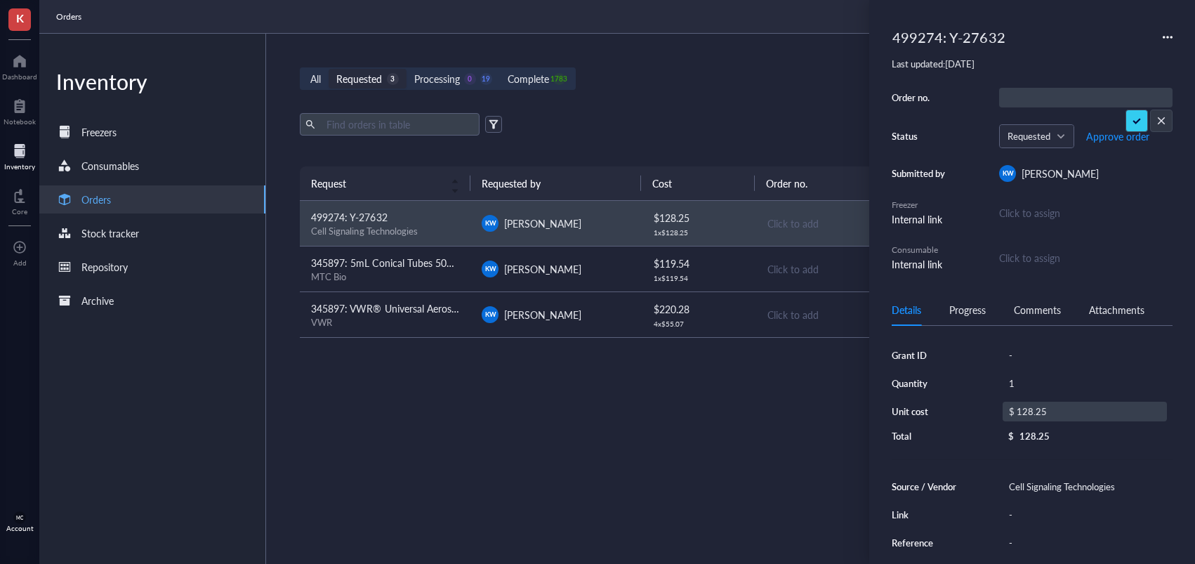
scroll to position [135, 0]
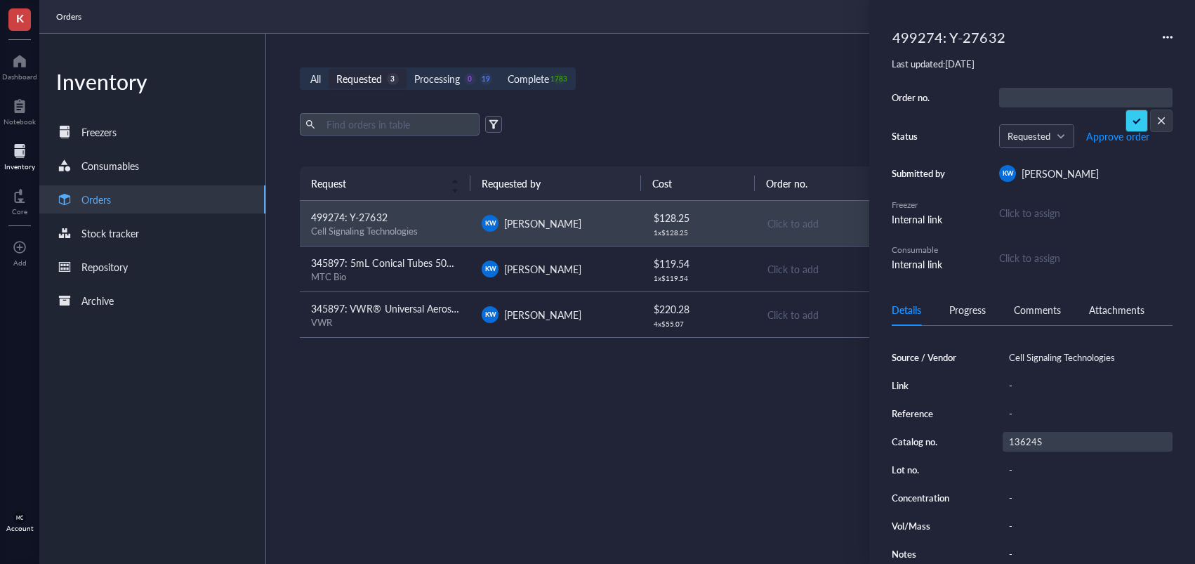
click at [1042, 432] on div "13624S" at bounding box center [1087, 442] width 170 height 20
click at [1029, 437] on input "13624S" at bounding box center [1025, 441] width 45 height 18
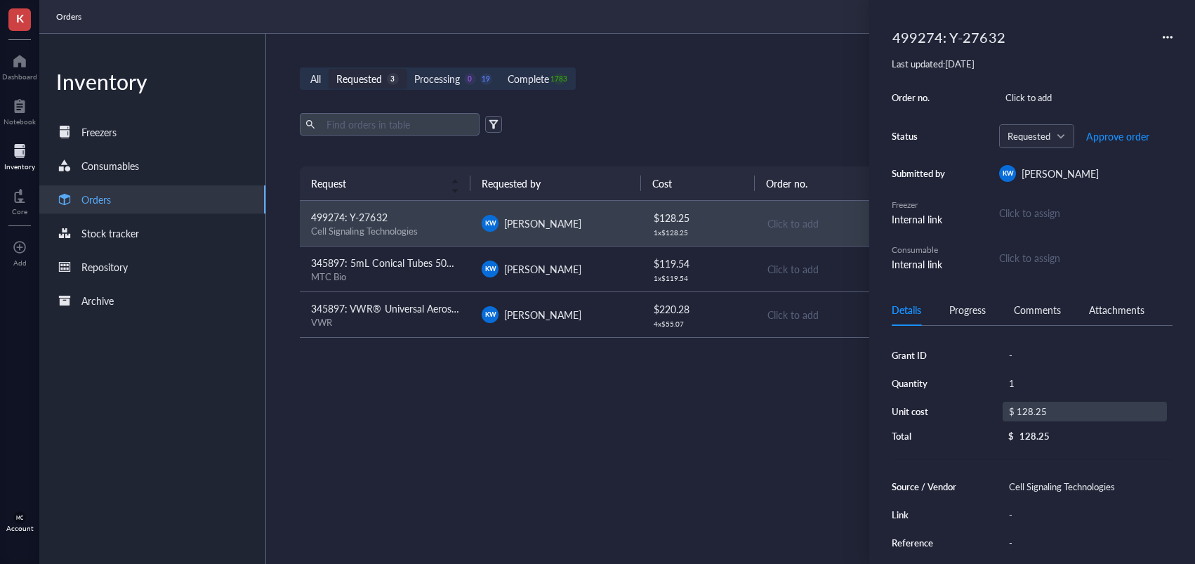
click at [1040, 413] on div "$ 128.25" at bounding box center [1084, 412] width 164 height 20
drag, startPoint x: 1040, startPoint y: 413, endPoint x: 961, endPoint y: 404, distance: 79.2
click at [962, 406] on div "Grant ID - Quantity 1 Unit cost $ 128.25 Total $ 128.25" at bounding box center [1031, 395] width 281 height 100
type input "136.80"
click at [944, 36] on div "499274: Y-27632" at bounding box center [949, 36] width 126 height 29
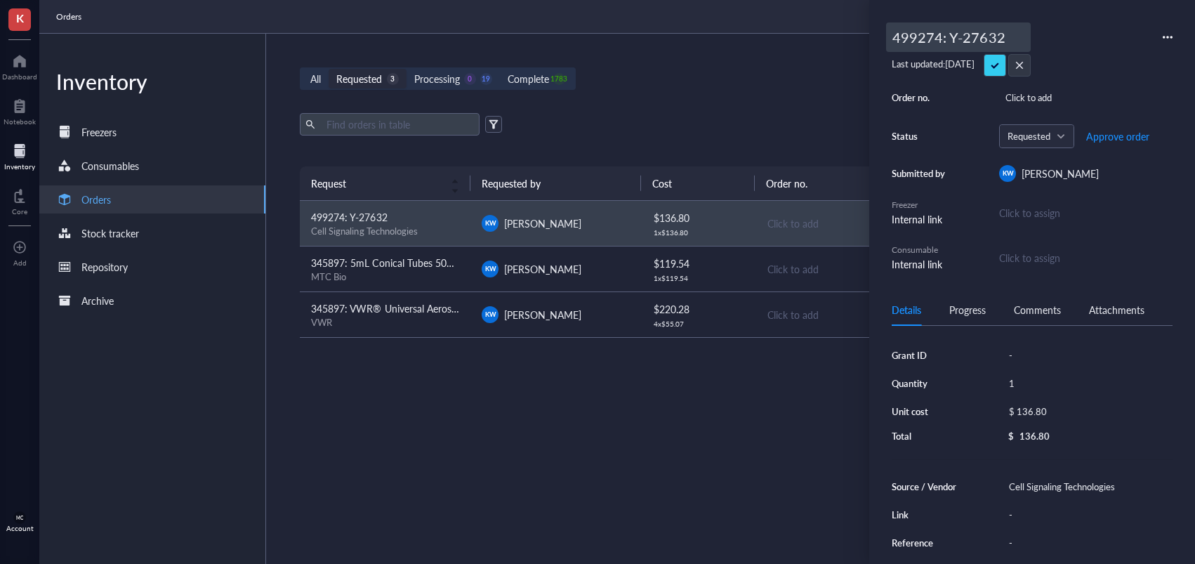
drag, startPoint x: 938, startPoint y: 39, endPoint x: 901, endPoint y: 43, distance: 38.1
click at [901, 43] on input "499274: Y-27632" at bounding box center [958, 37] width 143 height 28
type input "494170: Y-27632"
click at [1123, 142] on span "Approve order" at bounding box center [1117, 136] width 63 height 11
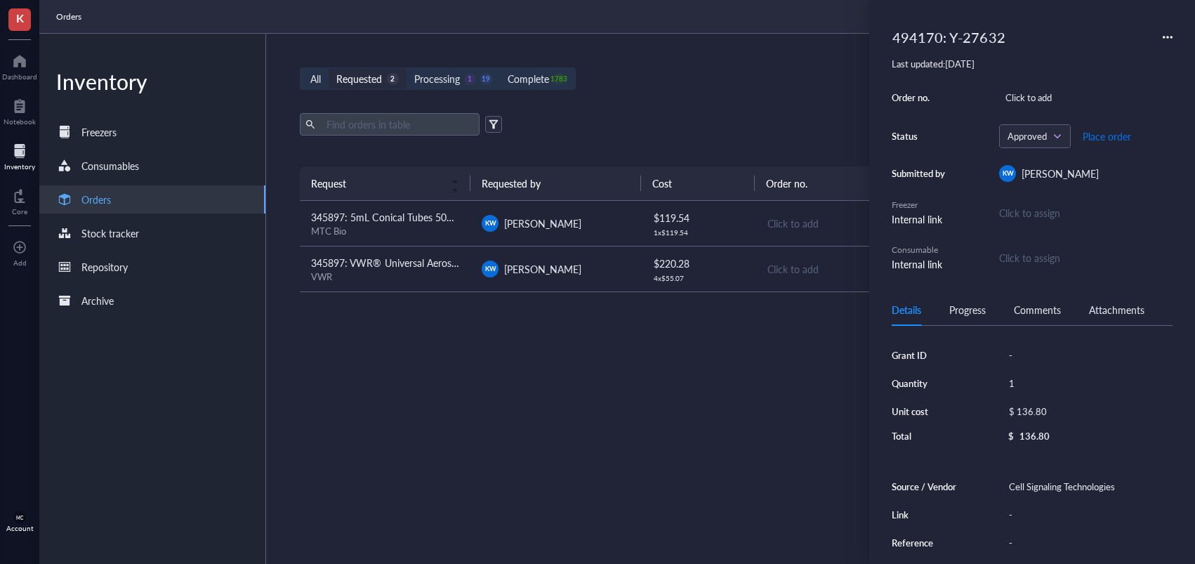
drag, startPoint x: 1109, startPoint y: 139, endPoint x: 1103, endPoint y: 117, distance: 22.7
click at [1108, 139] on span "Place order" at bounding box center [1106, 136] width 48 height 11
click at [594, 269] on div "[PERSON_NAME]" at bounding box center [556, 268] width 148 height 17
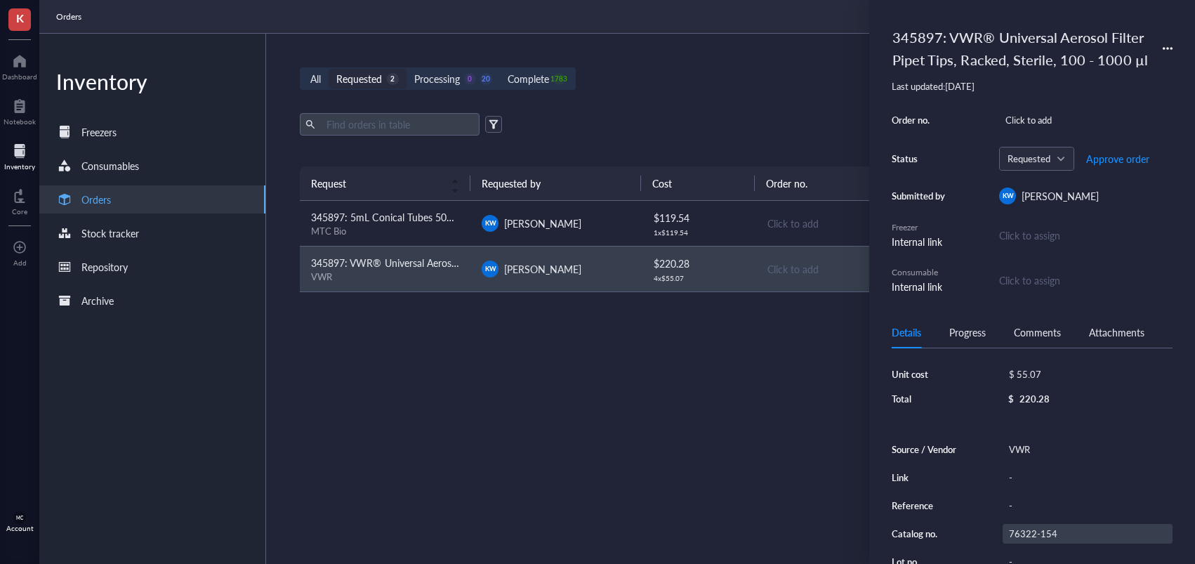
click at [1032, 534] on div "76322-154" at bounding box center [1087, 534] width 170 height 20
click at [1031, 533] on input "76322-154" at bounding box center [1034, 531] width 62 height 18
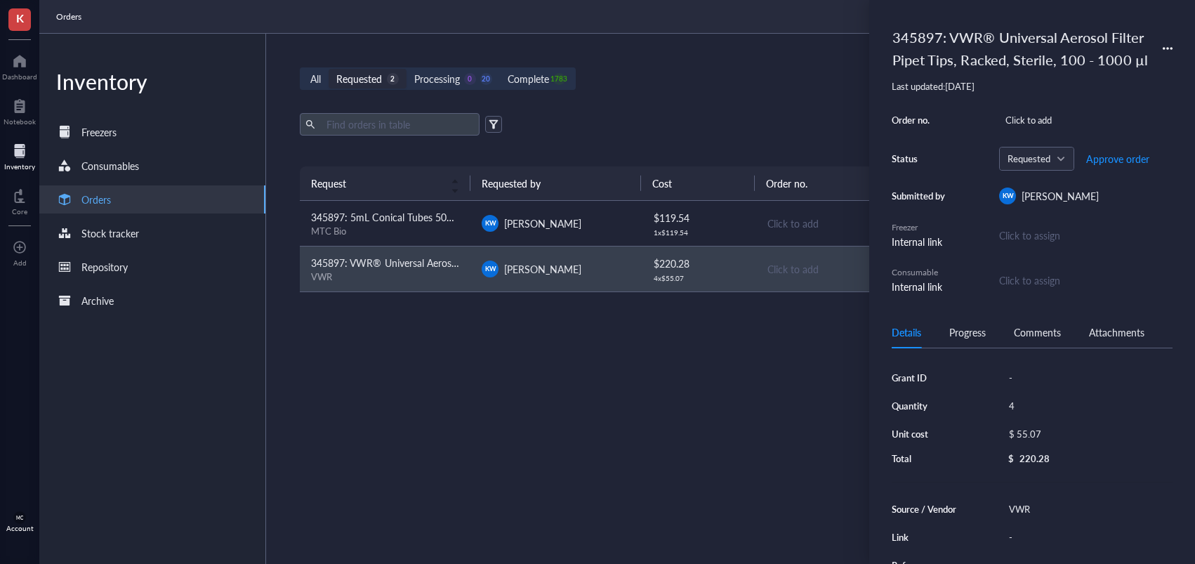
drag, startPoint x: 964, startPoint y: 63, endPoint x: 943, endPoint y: 56, distance: 21.5
click at [963, 63] on div "345897: VWR® Universal Aerosol Filter Pipet Tips, Racked, Sterile, 100 - 1000 µl" at bounding box center [1020, 48] width 268 height 52
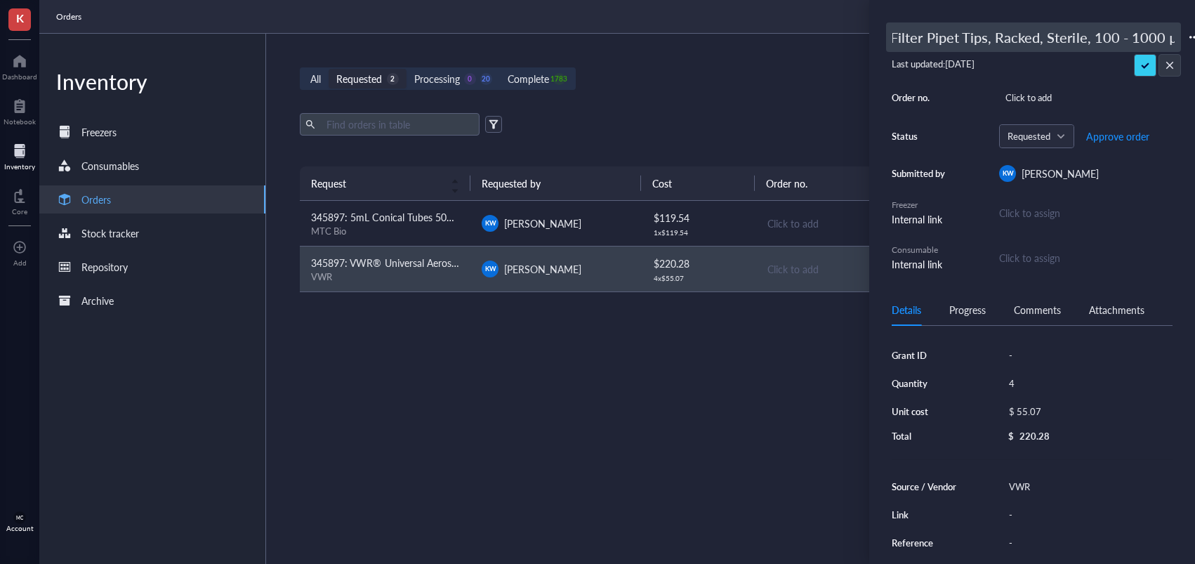
scroll to position [0, 79]
drag, startPoint x: 913, startPoint y: 49, endPoint x: 930, endPoint y: 41, distance: 18.8
click at [847, 50] on div "K Dashboard Notebook Inventory Core To pick up a draggable item, press the spac…" at bounding box center [597, 282] width 1195 height 564
click at [964, 39] on input "345897: VWR® Universal Aerosol Filter Pipet Tips, Racked, Sterile, 100 - 1000 µl" at bounding box center [1033, 37] width 293 height 28
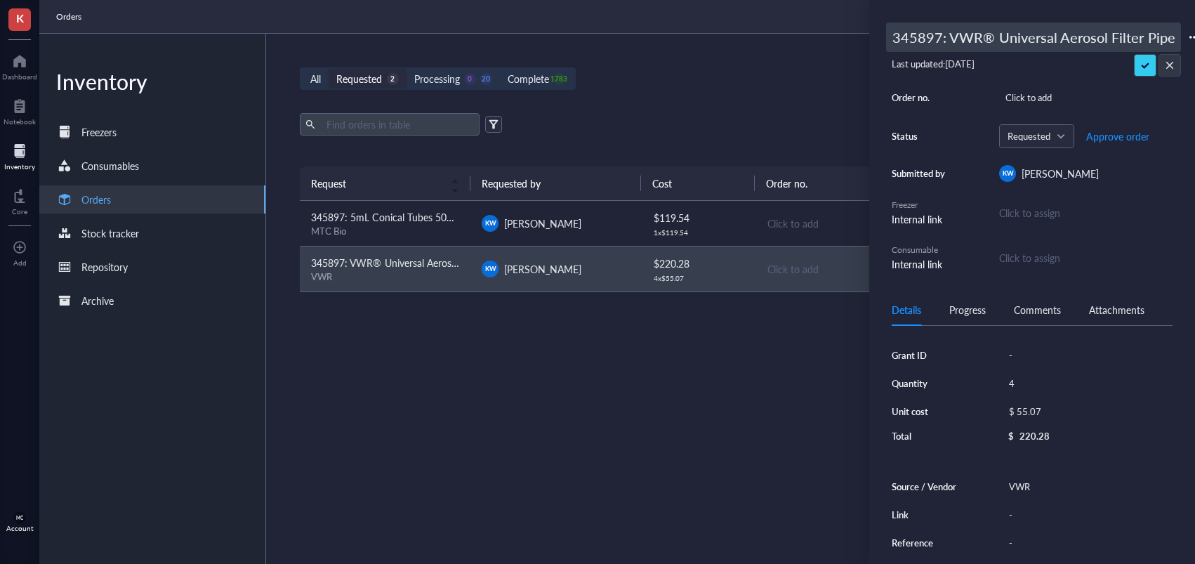
drag, startPoint x: 941, startPoint y: 40, endPoint x: 858, endPoint y: 44, distance: 82.2
click at [858, 44] on div "K Dashboard Notebook Inventory Core To pick up a draggable item, press the spac…" at bounding box center [597, 282] width 1195 height 564
type input "494170: VWR® Universal Aerosol Filter Pipet Tips, Racked, Sterile, 100 - 1000 µl"
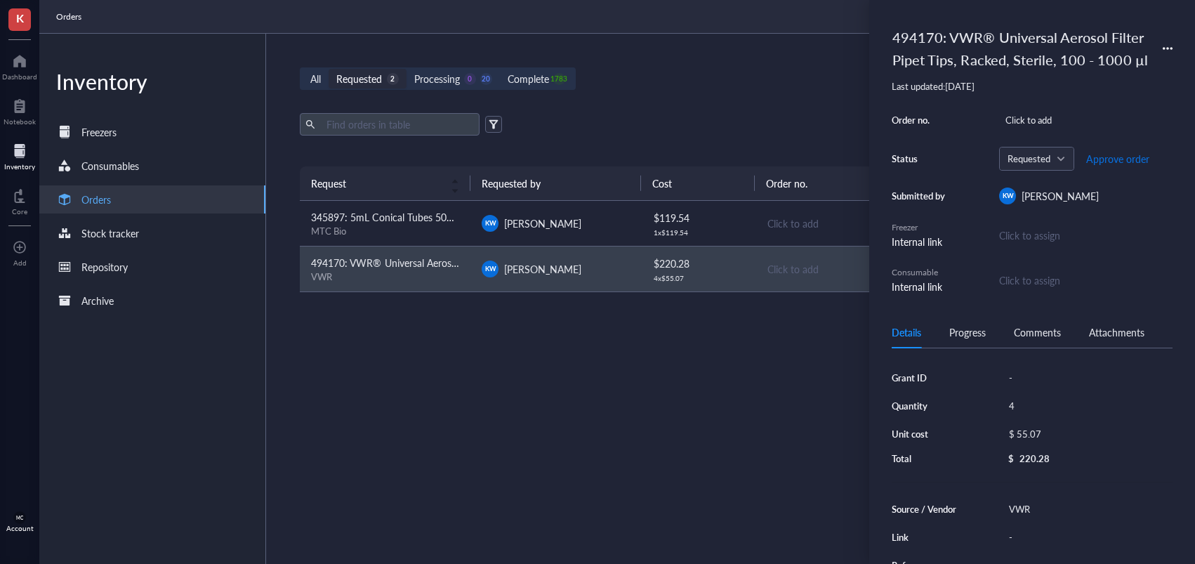
click at [1112, 162] on span "Approve order" at bounding box center [1117, 158] width 63 height 11
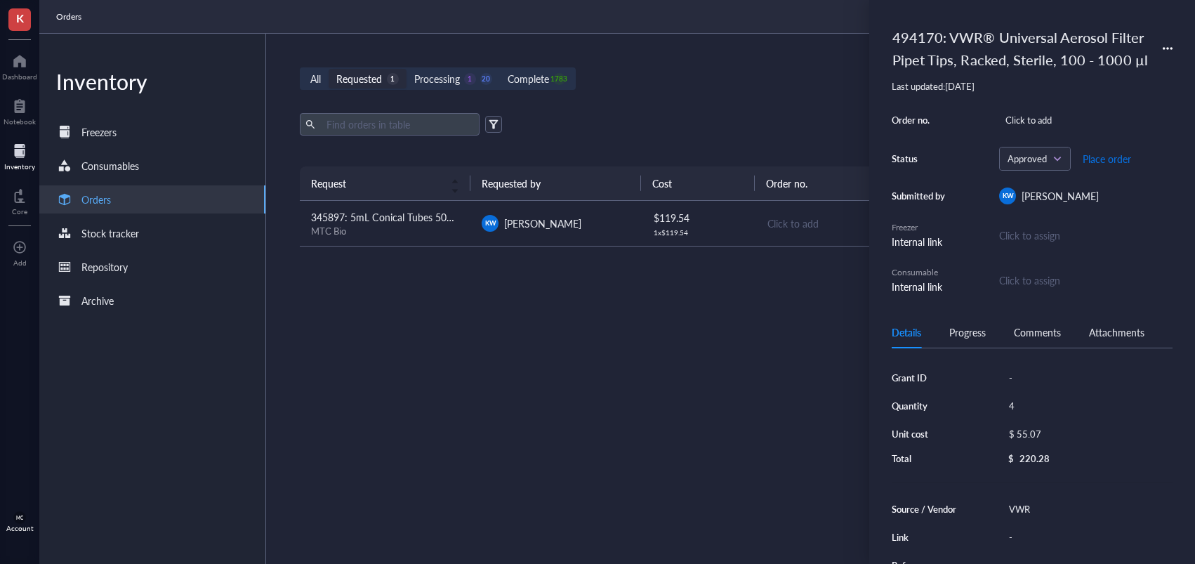
drag, startPoint x: 1111, startPoint y: 162, endPoint x: 974, endPoint y: 156, distance: 137.0
click at [1111, 162] on span "Place order" at bounding box center [1106, 158] width 48 height 11
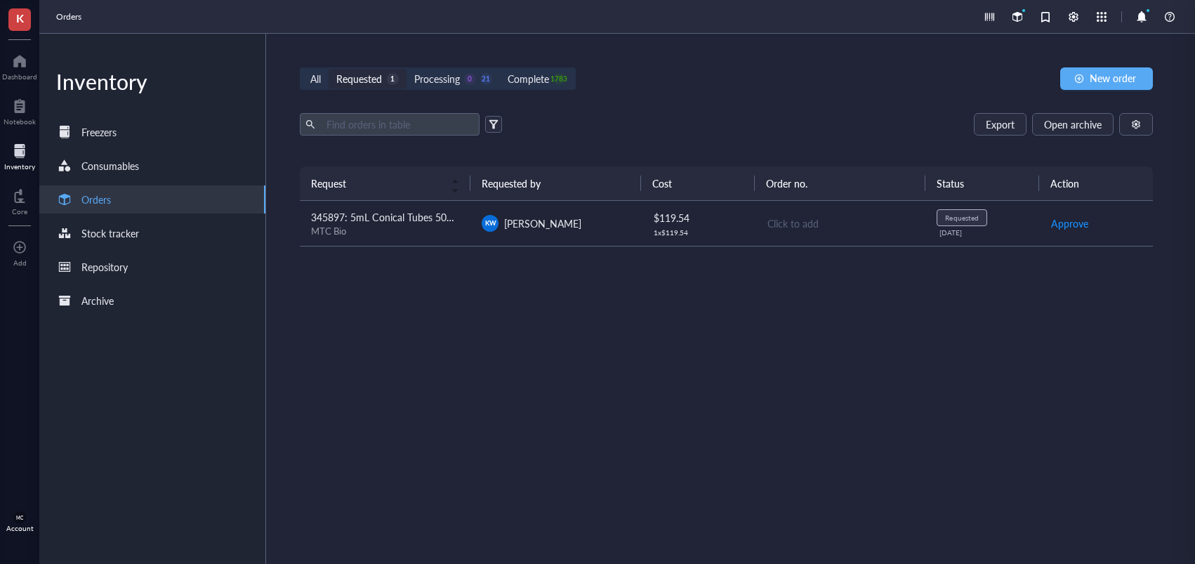
click at [804, 128] on div "Export Open archive" at bounding box center [726, 124] width 853 height 22
drag, startPoint x: 367, startPoint y: 86, endPoint x: 321, endPoint y: 77, distance: 47.4
click at [366, 86] on div "Requested 1" at bounding box center [367, 79] width 77 height 20
click at [329, 69] on input "Requested 1" at bounding box center [329, 69] width 0 height 0
click at [17, 66] on div at bounding box center [19, 61] width 35 height 22
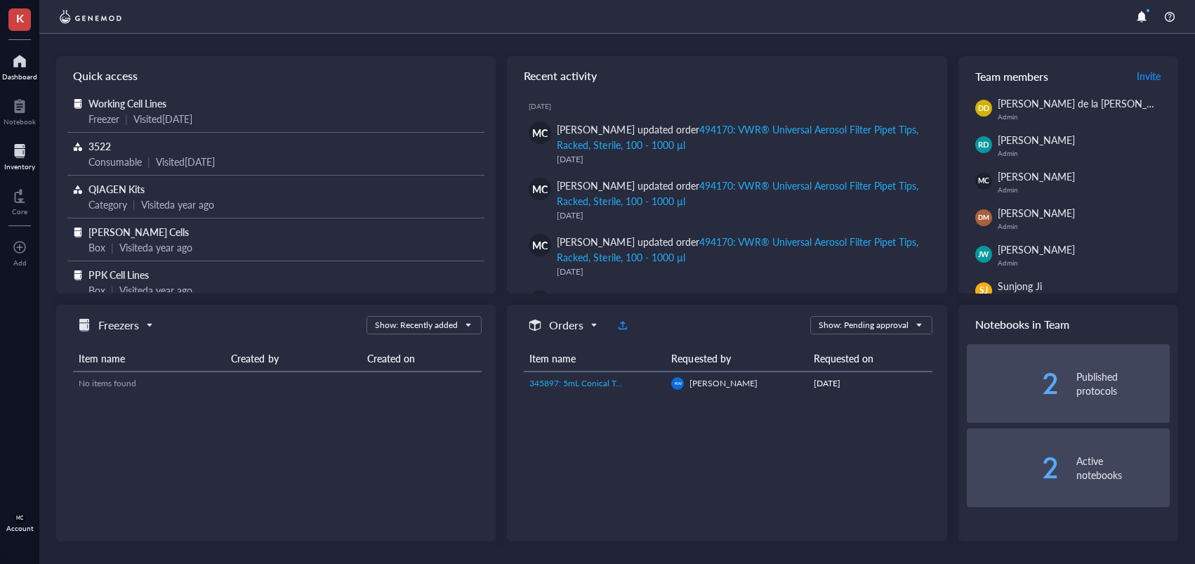
click at [28, 157] on div at bounding box center [19, 151] width 31 height 22
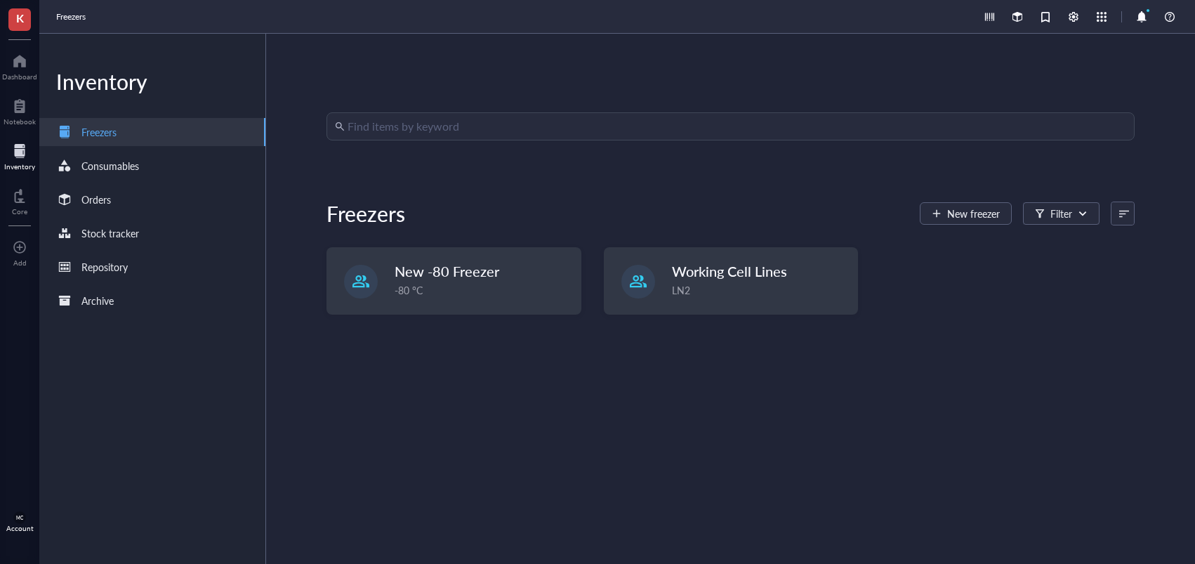
click at [29, 169] on div "Inventory" at bounding box center [19, 166] width 31 height 8
